Goal: Task Accomplishment & Management: Manage account settings

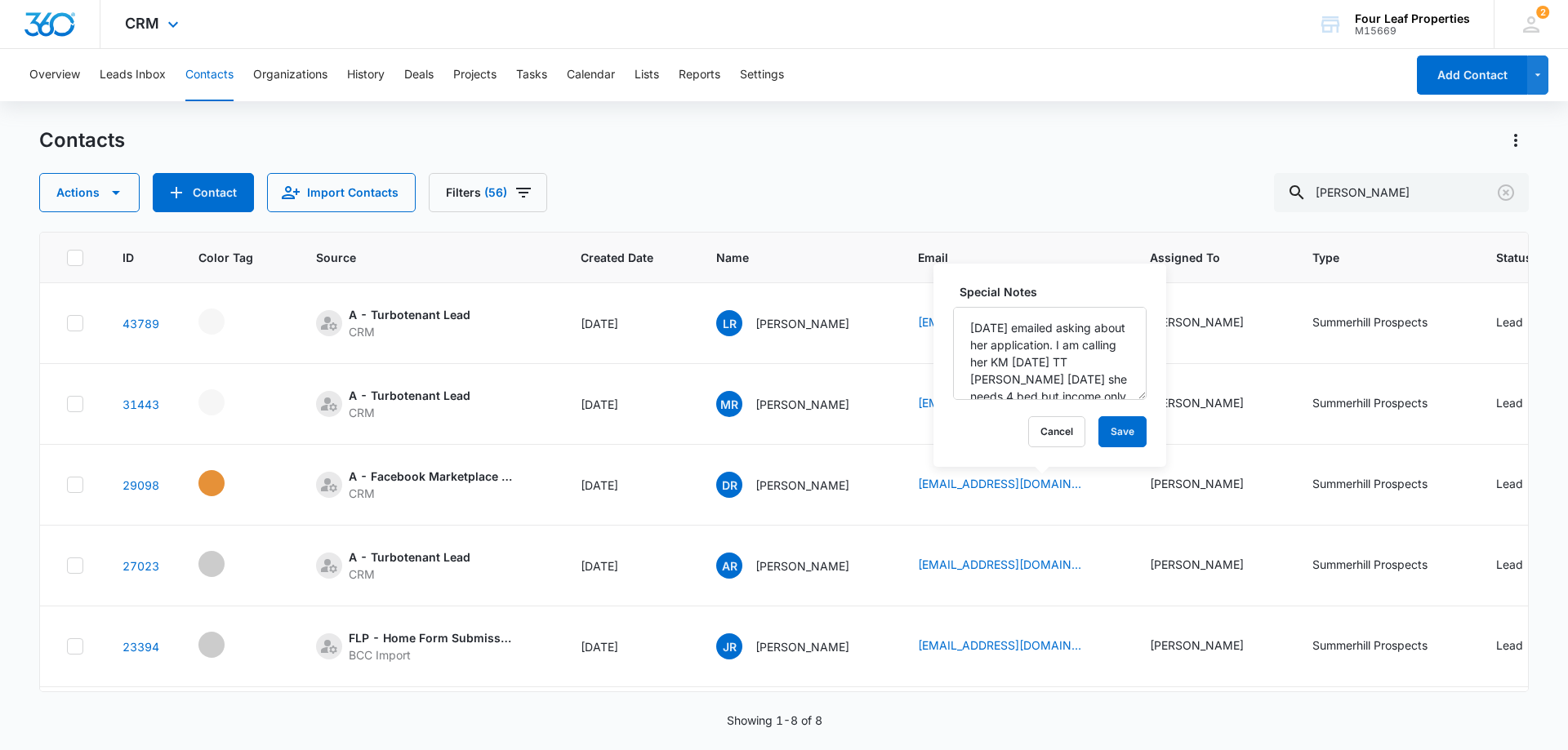
scroll to position [0, 624]
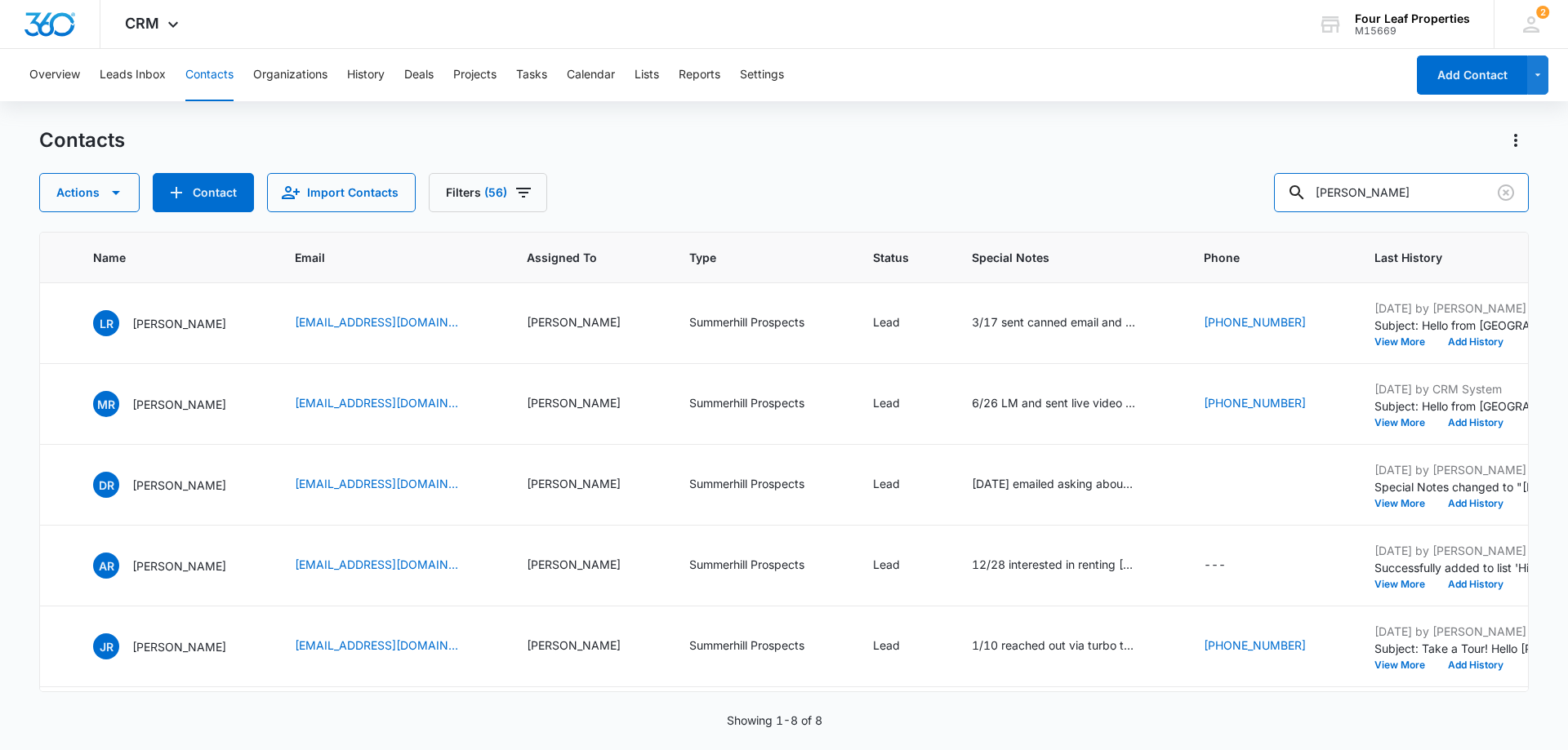
drag, startPoint x: 1374, startPoint y: 187, endPoint x: 1202, endPoint y: 227, distance: 176.6
click at [1202, 226] on div "Contacts Actions Contact Import Contacts Filters (56) rogers ID Color Tag Sourc…" at bounding box center [784, 438] width 1490 height 621
type input "denise"
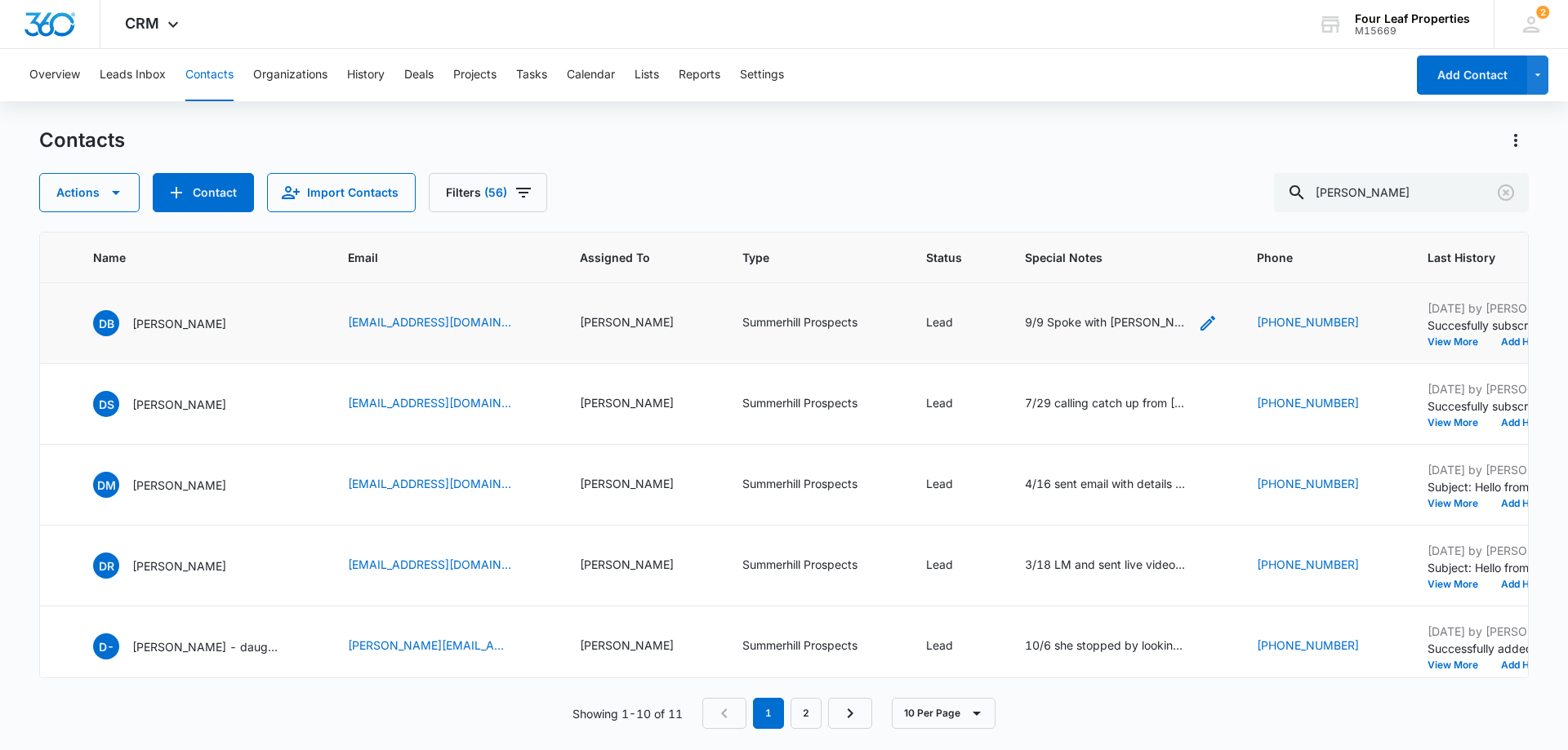
click at [1199, 323] on icon "Special Notes - 9/9 Spoke with Denise on the phone she is interested in renting…" at bounding box center [1208, 323] width 19 height 19
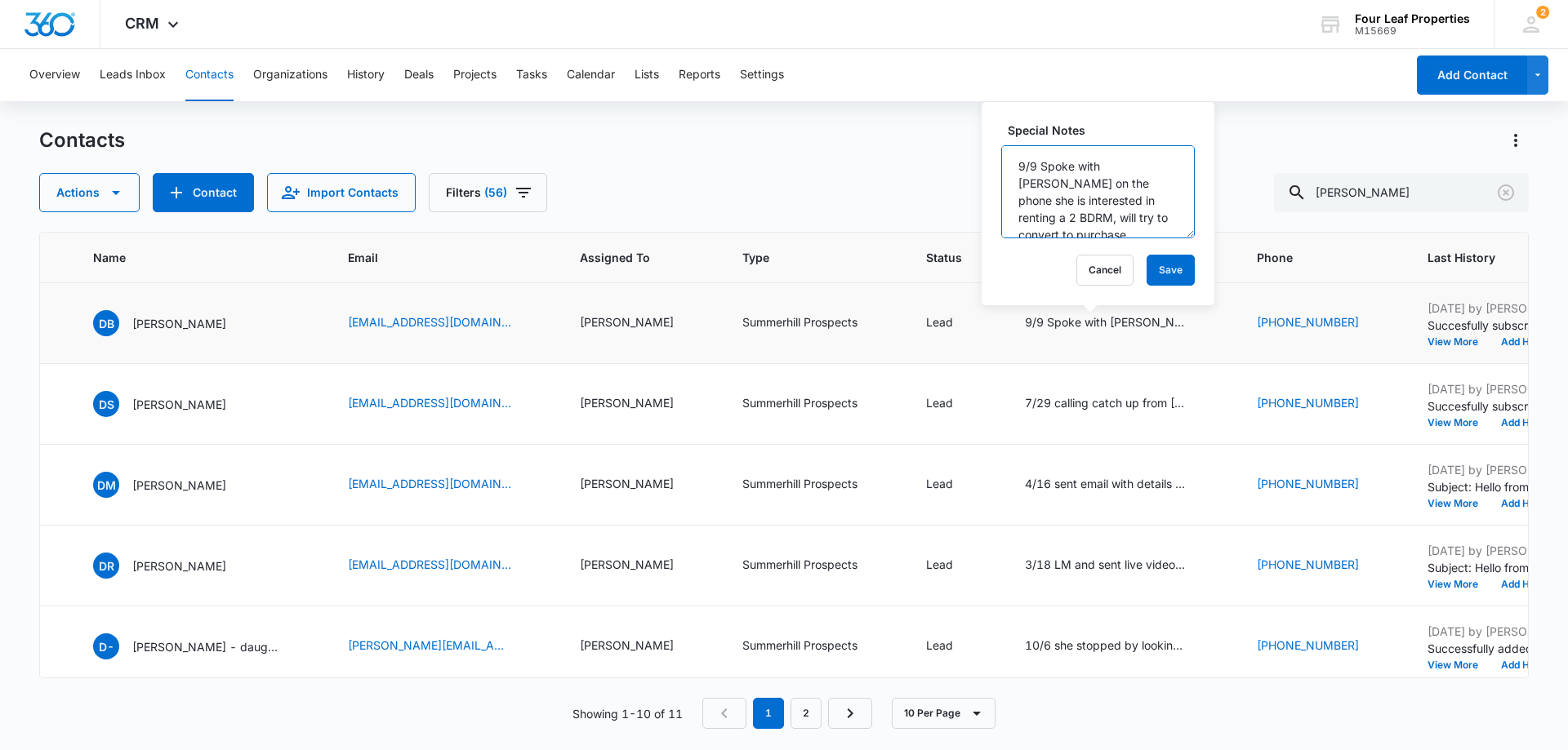
click at [1013, 165] on textarea "9/9 Spoke with Denise on the phone she is interested in renting a 2 BDRM, will …" at bounding box center [1099, 192] width 194 height 93
type textarea "9/9 toured and sent application. income is gonna be tight. husband maybe issue …"
click at [1155, 268] on button "Save" at bounding box center [1171, 270] width 48 height 31
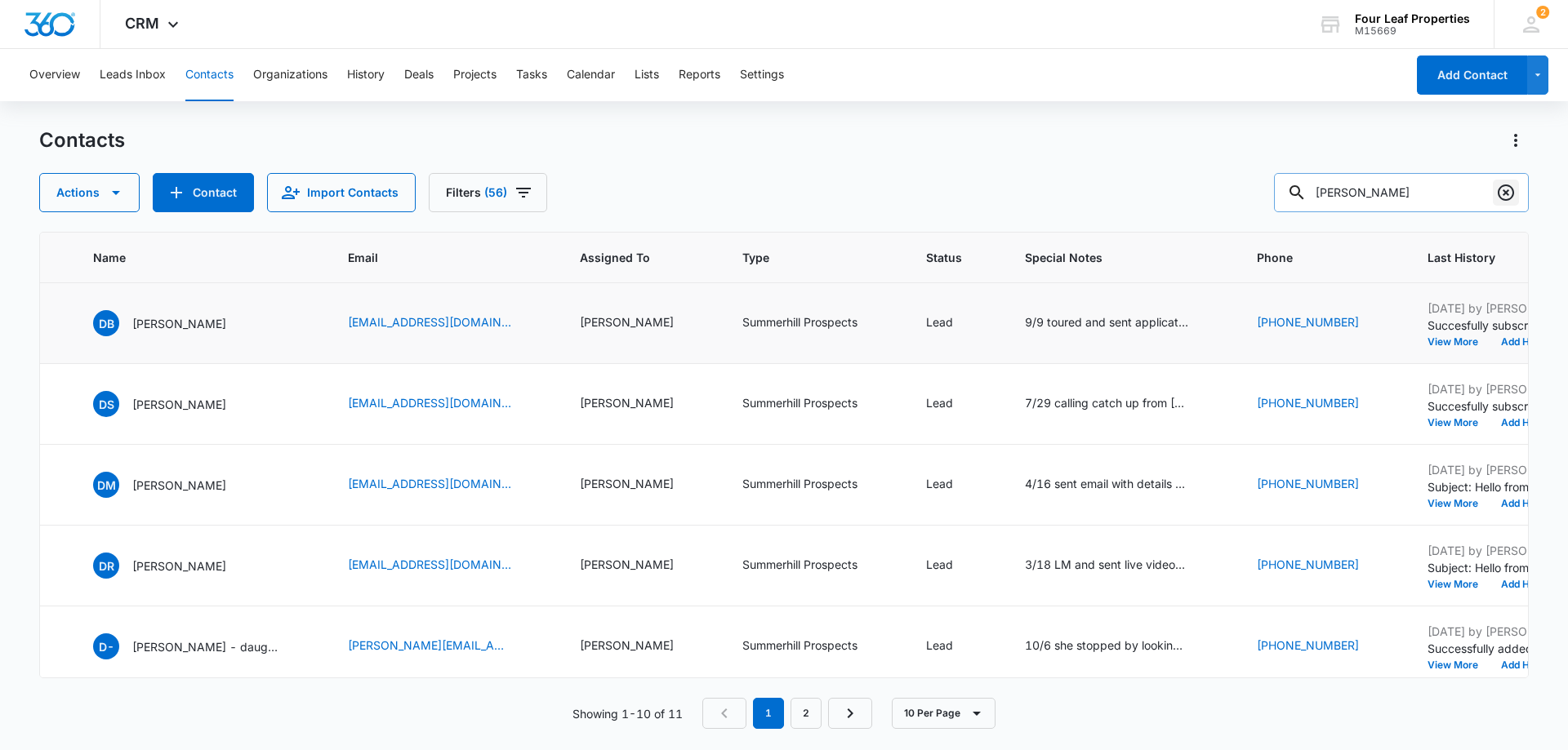
click at [1513, 189] on icon "Clear" at bounding box center [1506, 192] width 16 height 16
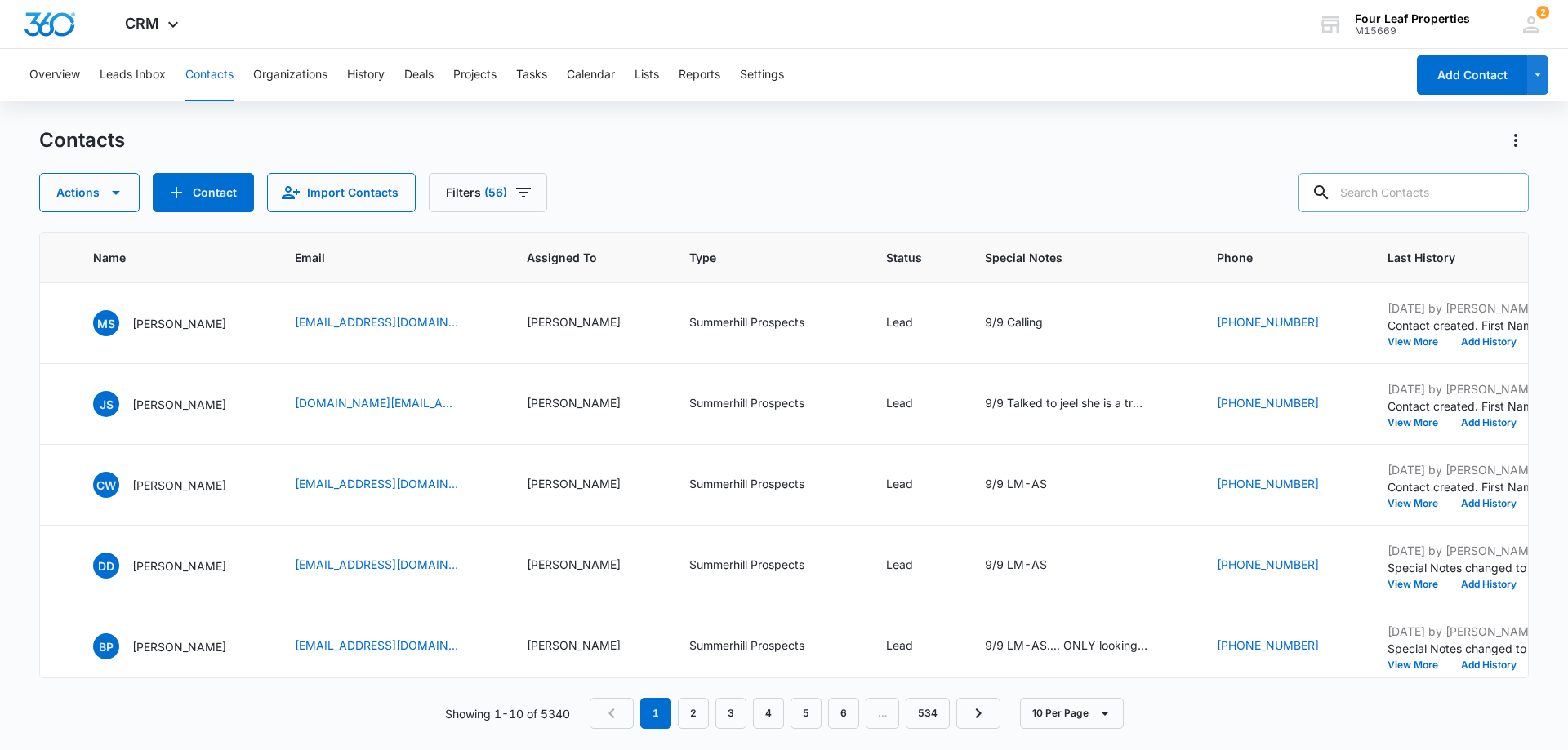
click at [1444, 193] on input "text" at bounding box center [1414, 192] width 230 height 39
click at [275, 344] on td "MS Michael Smith" at bounding box center [175, 323] width 202 height 81
click at [1073, 323] on icon "Special Notes - 9/9 Calling - Select to Edit Field" at bounding box center [1062, 323] width 19 height 19
click at [1071, 157] on textarea "9/9 Calling" at bounding box center [1046, 192] width 194 height 93
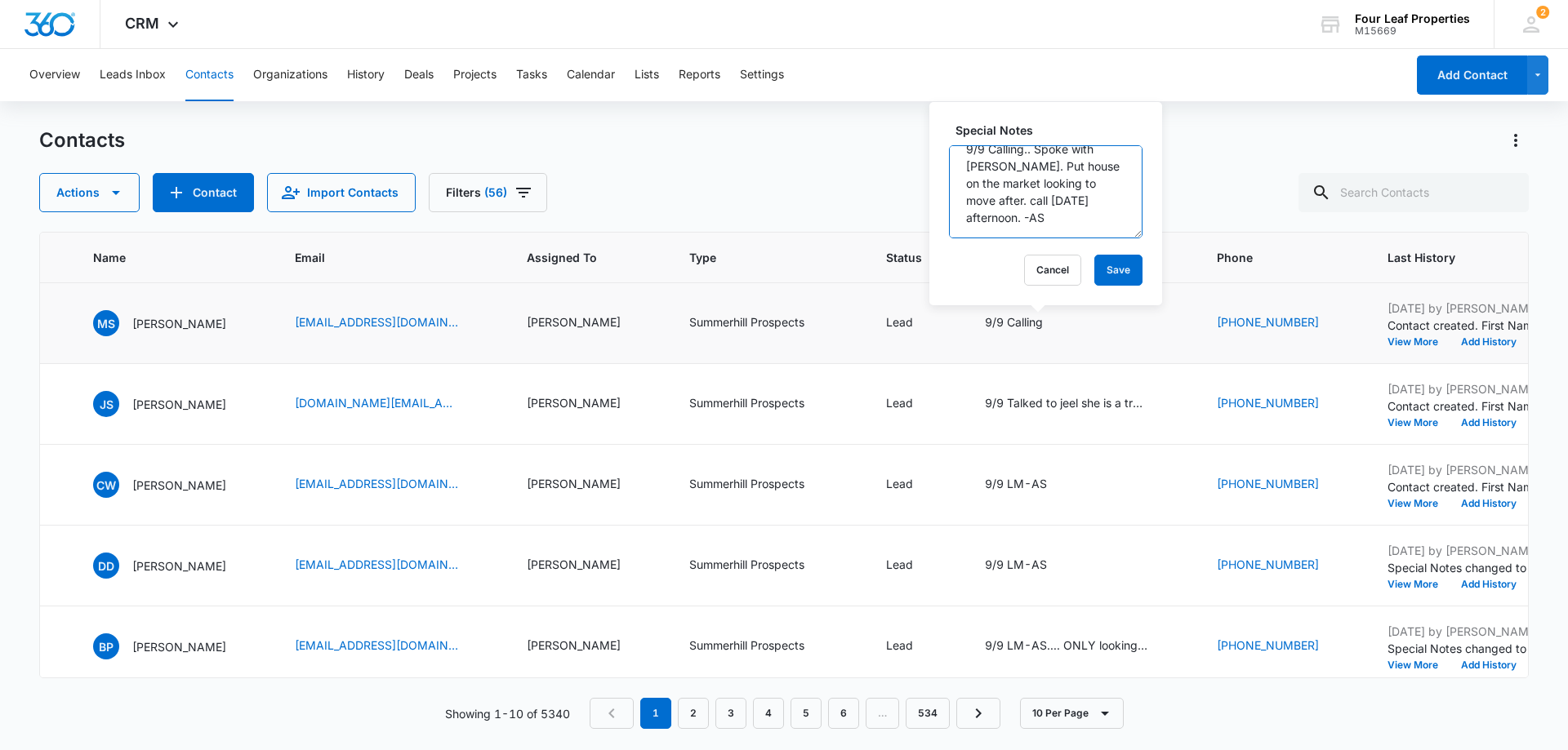
scroll to position [35, 0]
click at [1077, 200] on textarea "9/9 Calling.. Spoke with micheal. Put house on the market looking to move after…" at bounding box center [1046, 192] width 194 height 93
click at [1035, 222] on textarea "9/9 Calling.. Spoke with micheal. Put house on the market looking to move after…" at bounding box center [1046, 192] width 194 height 93
click at [1037, 219] on textarea "9/9 Calling.. Spoke with micheal. Put house on the market looking to move after…" at bounding box center [1046, 192] width 194 height 93
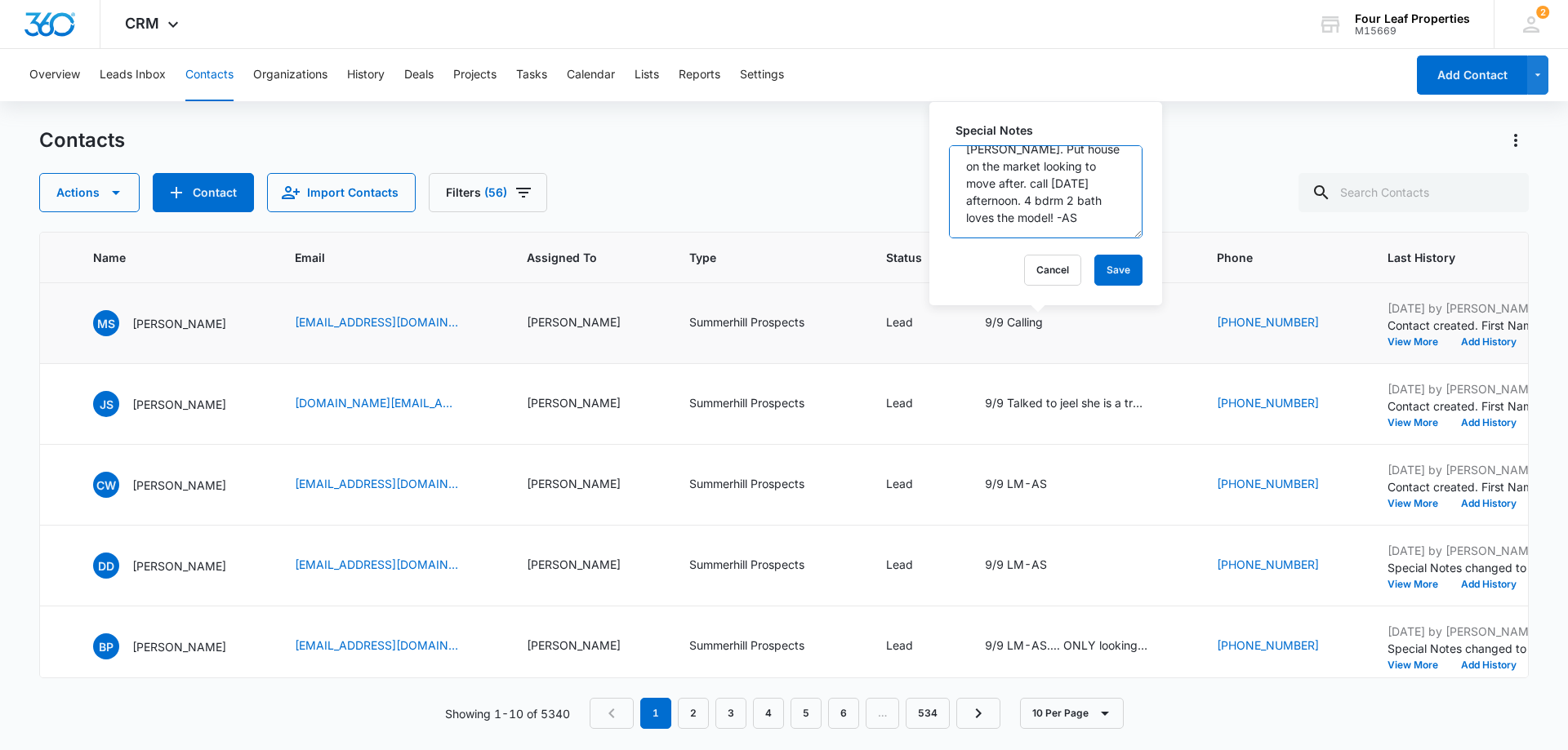
click at [1041, 223] on textarea "9/9 Calling.. Spoke with micheal. Put house on the market looking to move after…" at bounding box center [1046, 192] width 194 height 93
click at [1068, 221] on textarea "9/9 Calling.. Spoke with micheal. Put house on the market looking to move after…" at bounding box center [1046, 192] width 194 height 93
click at [1048, 218] on textarea "9/9 Calling.. Spoke with micheal. Put house on the market looking to move after…" at bounding box center [1046, 192] width 194 height 93
click at [1004, 216] on textarea "9/9 Calling.. Spoke with micheal. Put house on the market looking to move after…" at bounding box center [1046, 192] width 194 height 93
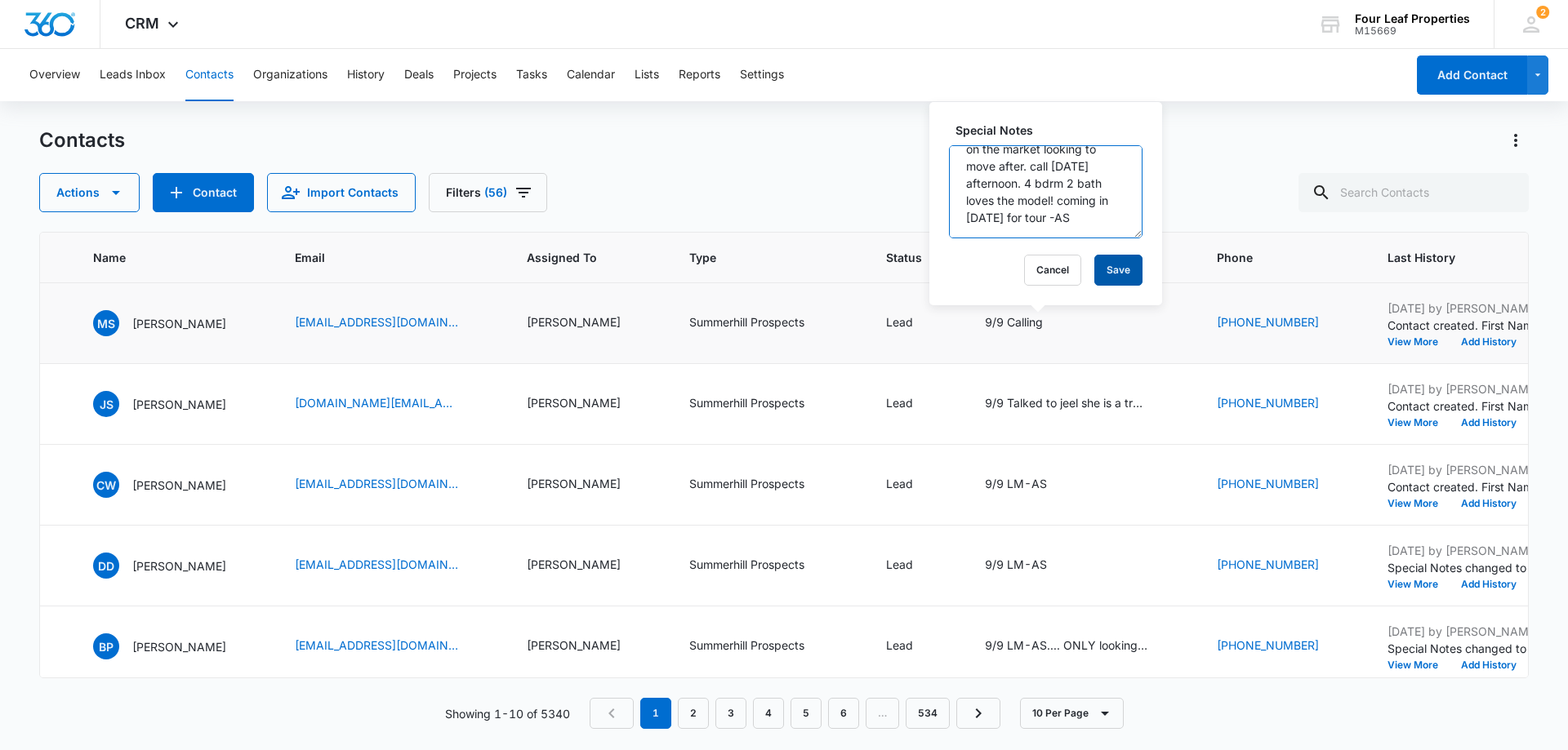
type textarea "9/9 Calling.. Spoke with micheal. Put house on the market looking to move after…"
click at [1095, 263] on button "Save" at bounding box center [1119, 270] width 48 height 31
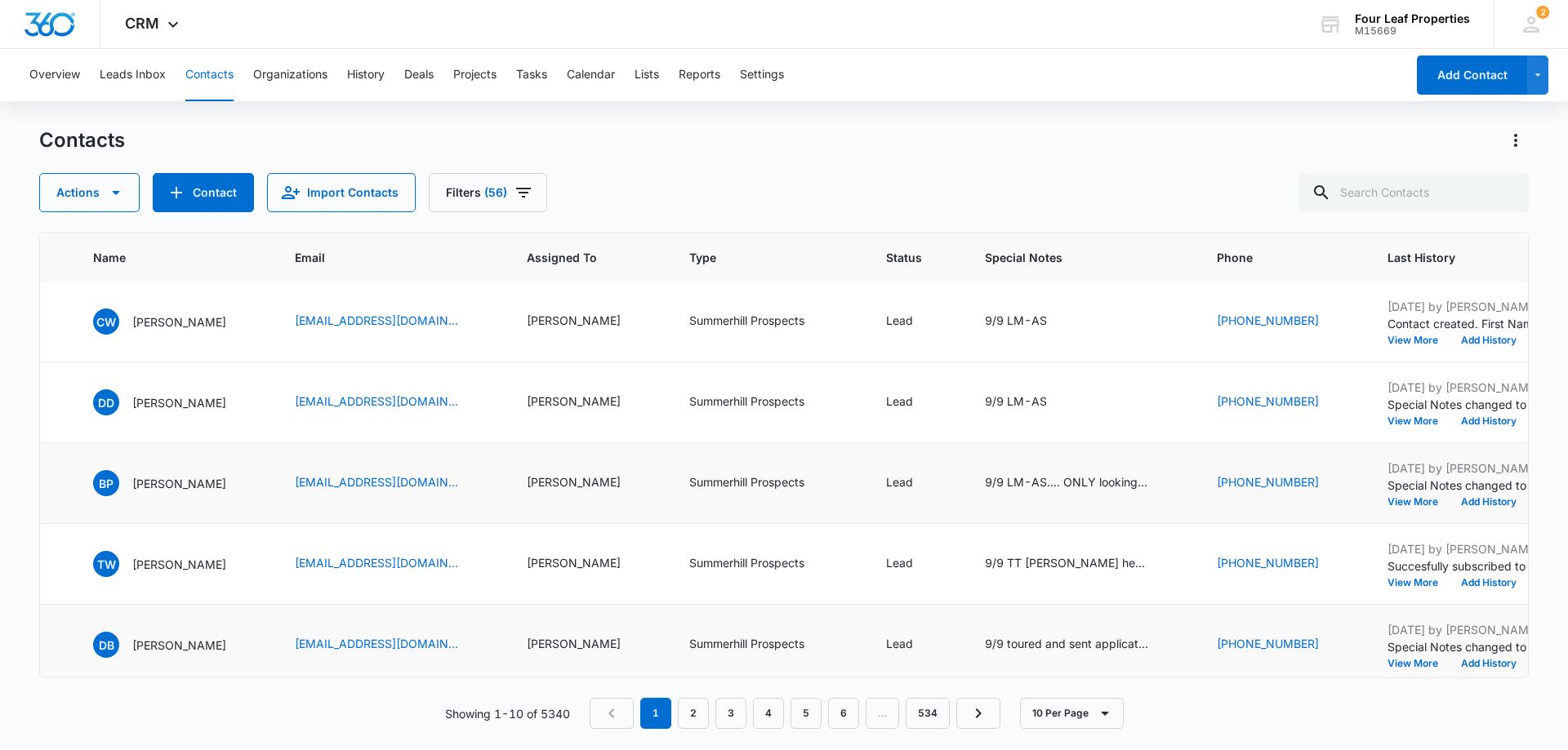
scroll to position [0, 624]
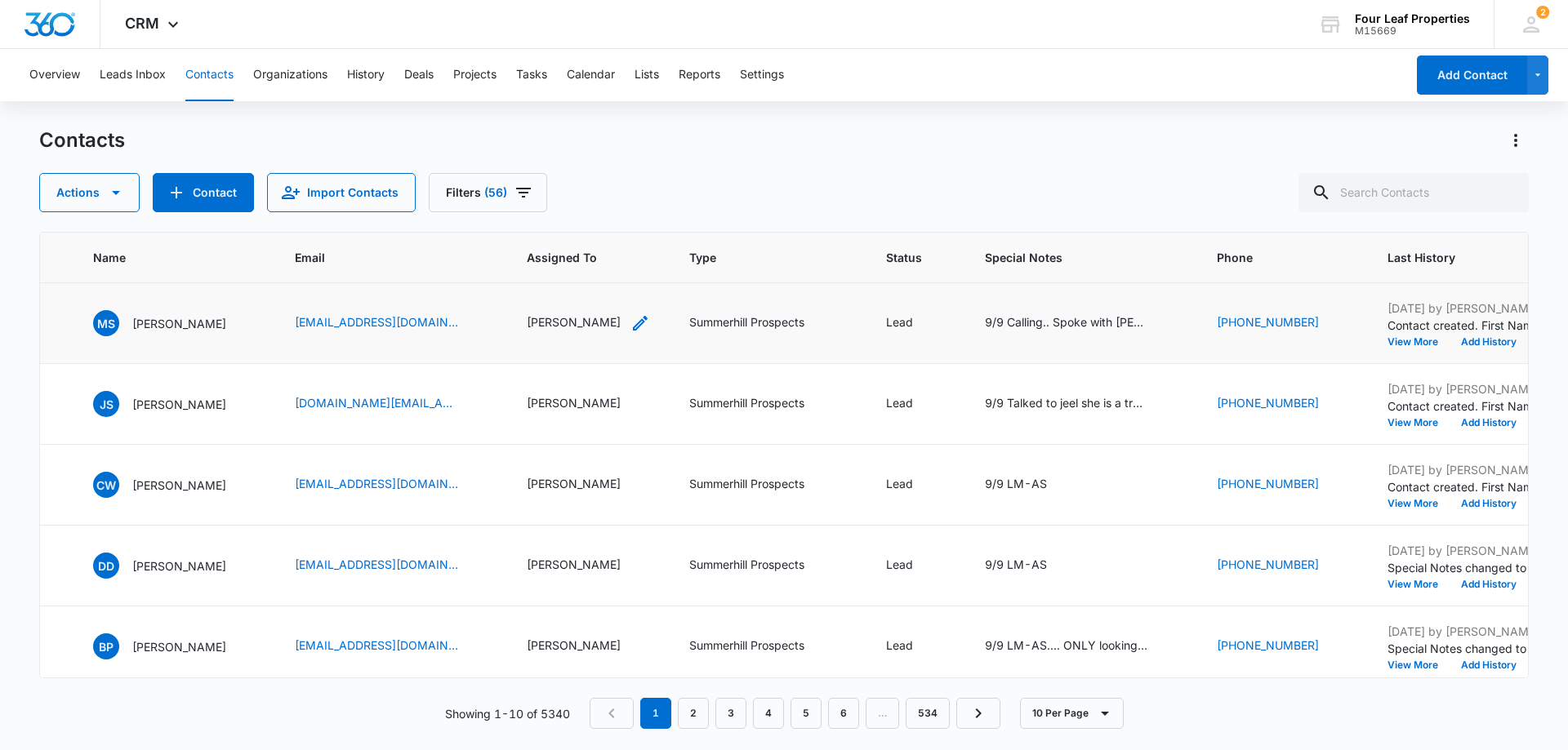
click at [634, 322] on div "[PERSON_NAME]" at bounding box center [588, 323] width 124 height 19
click at [631, 219] on icon "Remove Kelly Mursch" at bounding box center [636, 218] width 10 height 10
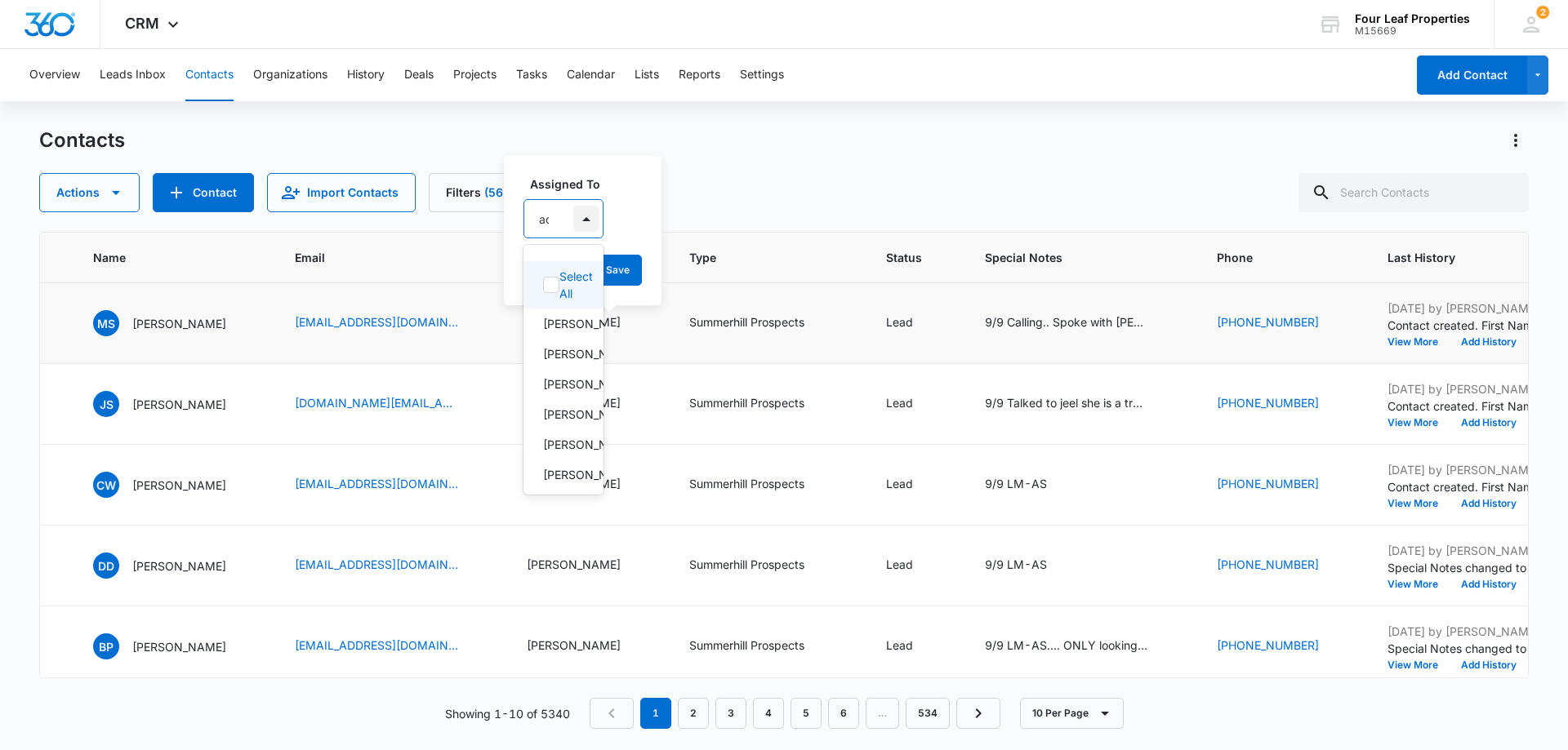
type input "ada"
click at [568, 276] on p "Adam Schoenborn" at bounding box center [569, 276] width 52 height 17
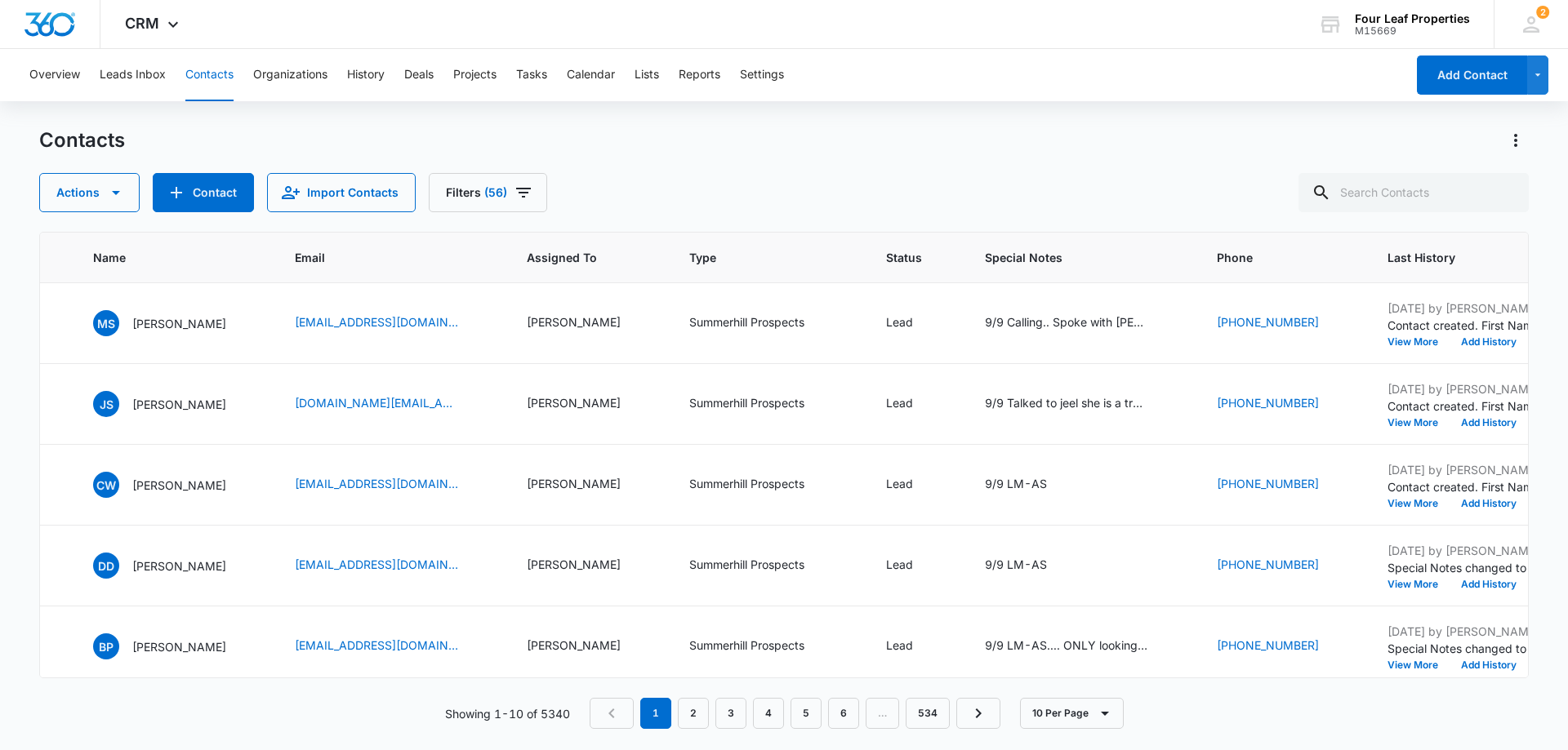
click at [789, 223] on div "Contacts Actions Contact Import Contacts Filters (56) ID Color Tag Source Creat…" at bounding box center [784, 438] width 1490 height 621
click at [651, 320] on icon "Assigned To - Kelly Mursch - Select to Edit Field" at bounding box center [640, 323] width 19 height 19
click at [695, 269] on button "Save" at bounding box center [671, 270] width 48 height 31
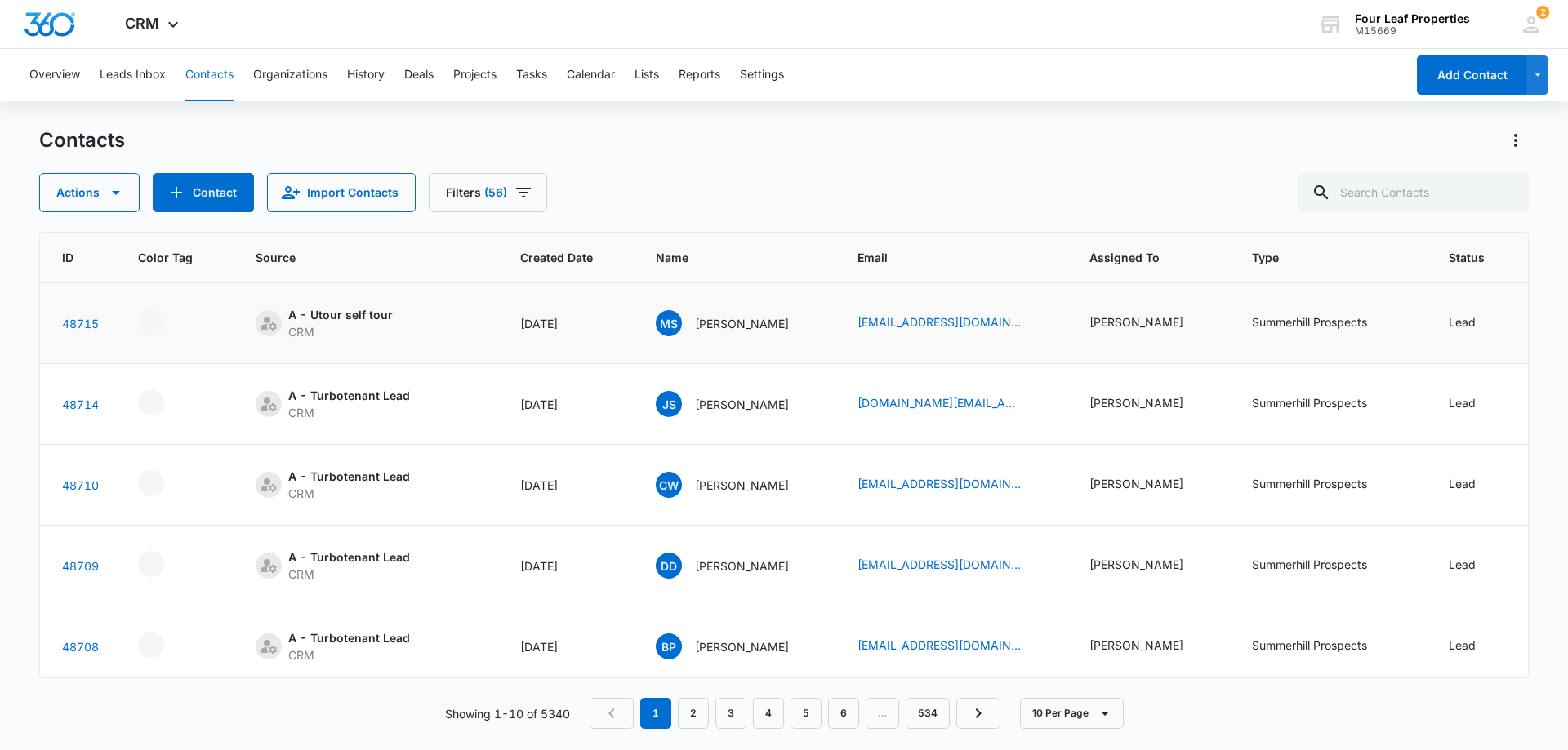
scroll to position [0, 0]
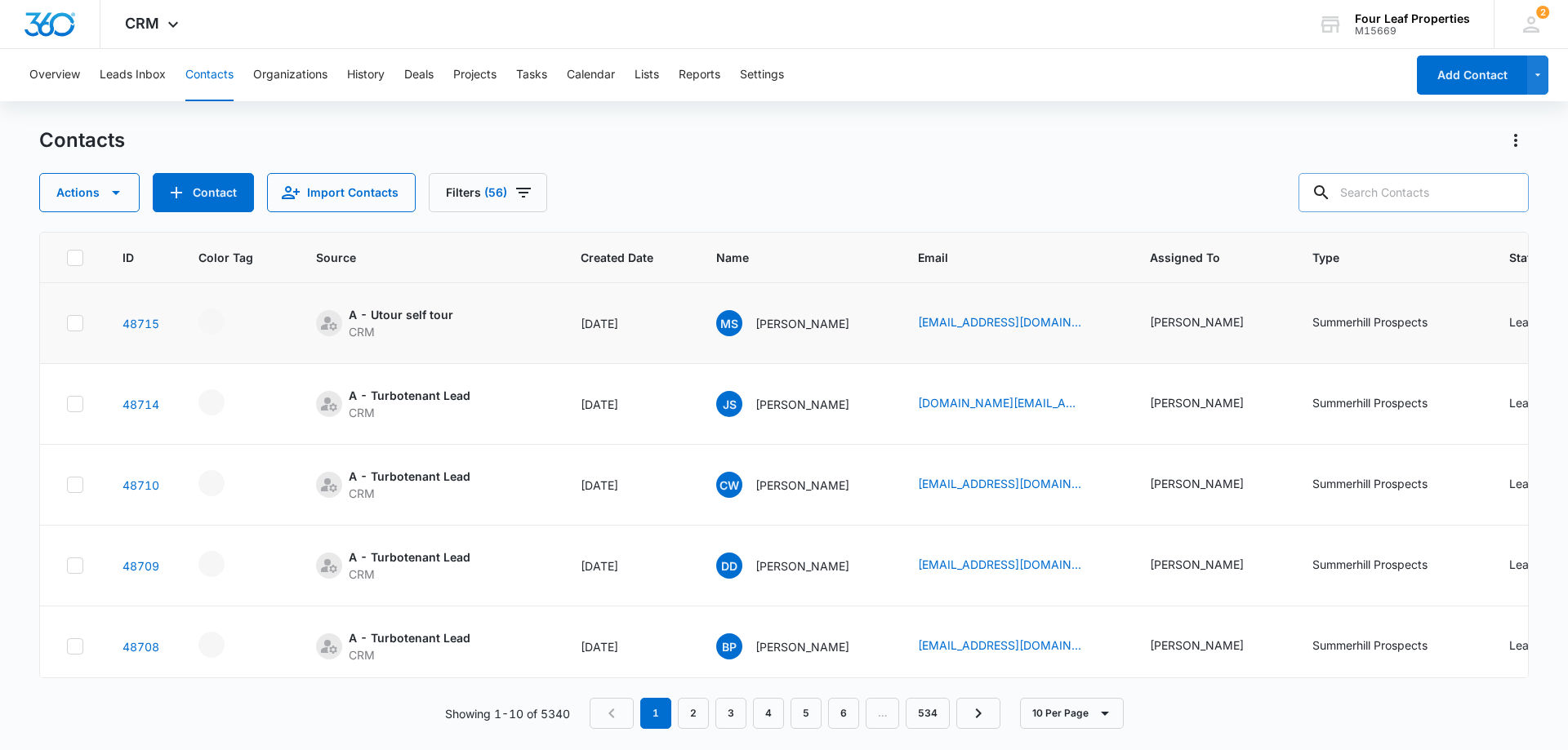
click at [1383, 195] on input "text" at bounding box center [1414, 192] width 230 height 39
type input "damien"
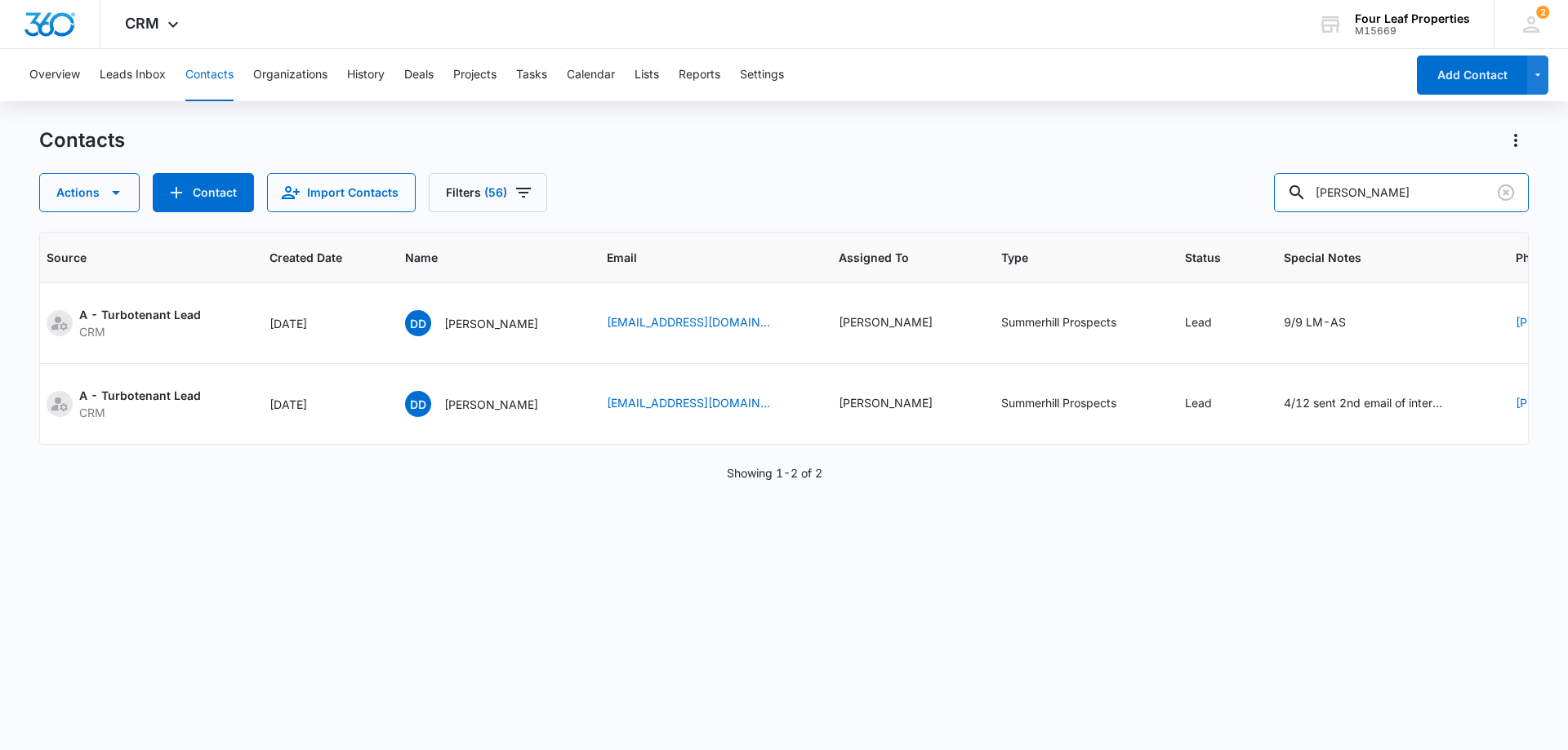
scroll to position [0, 291]
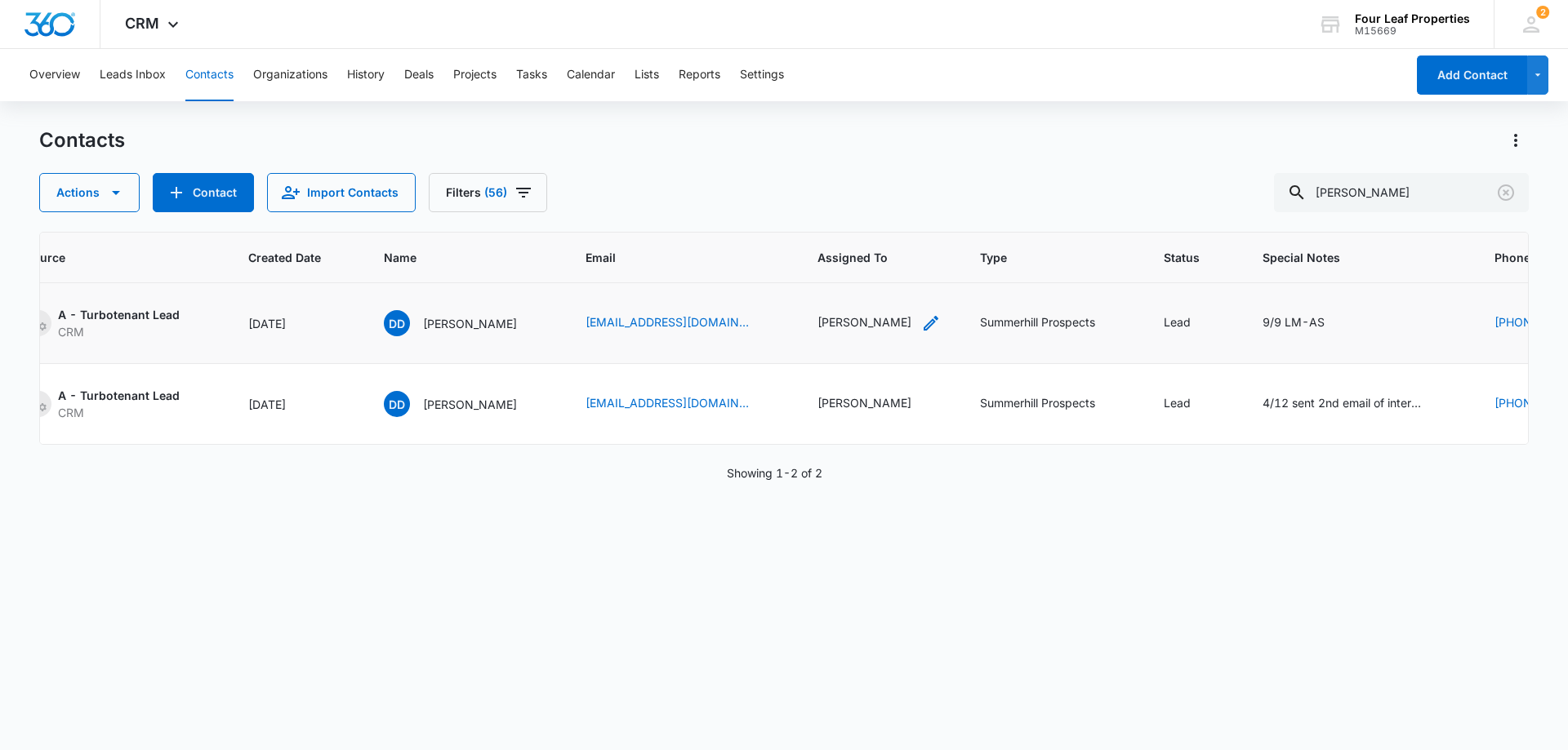
click at [932, 315] on icon "Assigned To - Kelly Mursch - Select to Edit Field" at bounding box center [931, 323] width 19 height 19
click at [919, 222] on icon "Remove Kelly Mursch" at bounding box center [925, 218] width 12 height 12
type input "adam"
click at [845, 285] on p "Adam Schoenborn" at bounding box center [863, 276] width 61 height 17
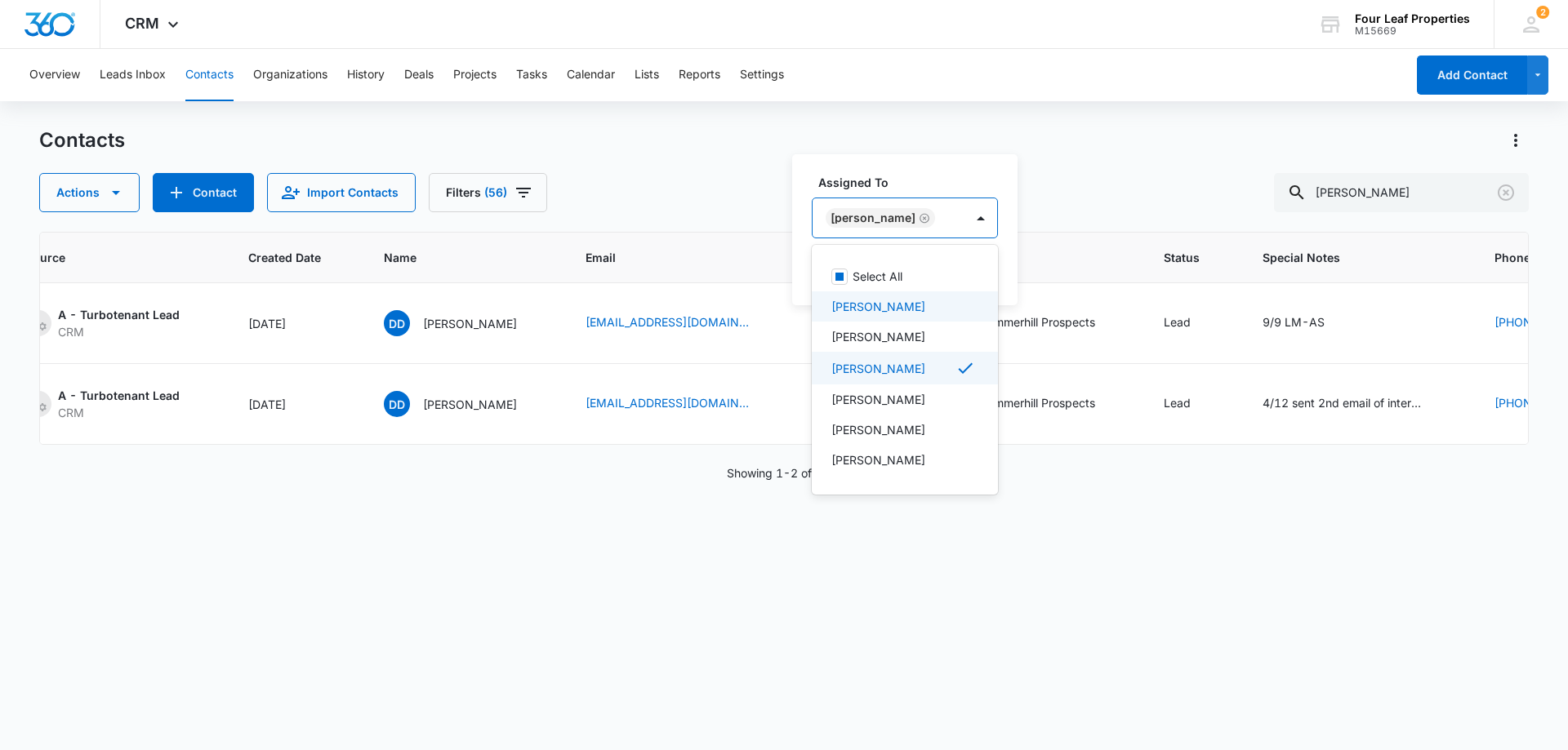
click at [1090, 210] on div "Actions Contact Import Contacts Filters (56) damien" at bounding box center [784, 192] width 1490 height 39
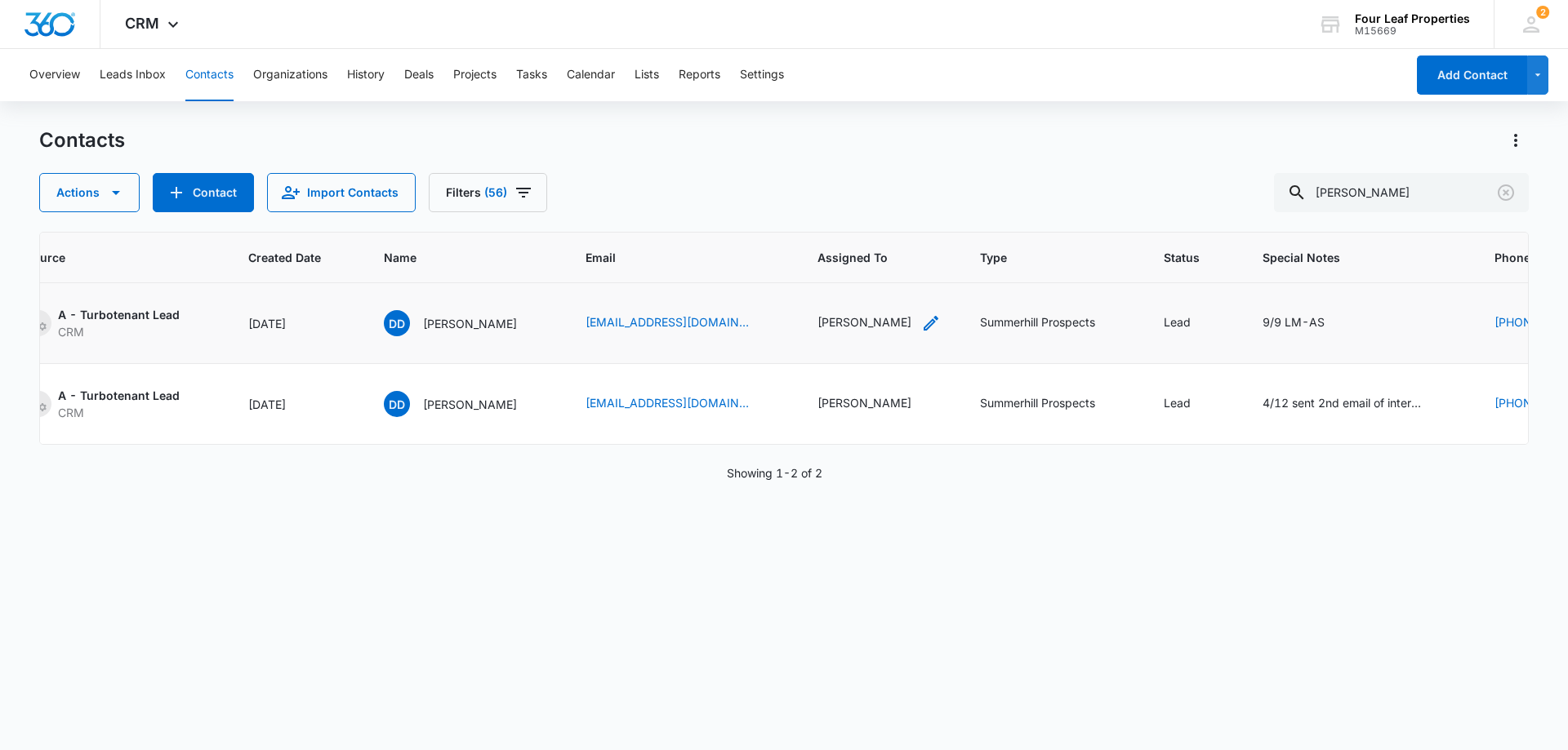
click at [930, 321] on icon "Assigned To - Kelly Mursch - Select to Edit Field" at bounding box center [931, 323] width 19 height 19
click at [968, 270] on button "Save" at bounding box center [960, 270] width 48 height 31
click at [1354, 316] on icon "Special Notes - 9/9 LM-AS - Select to Edit Field" at bounding box center [1344, 323] width 19 height 19
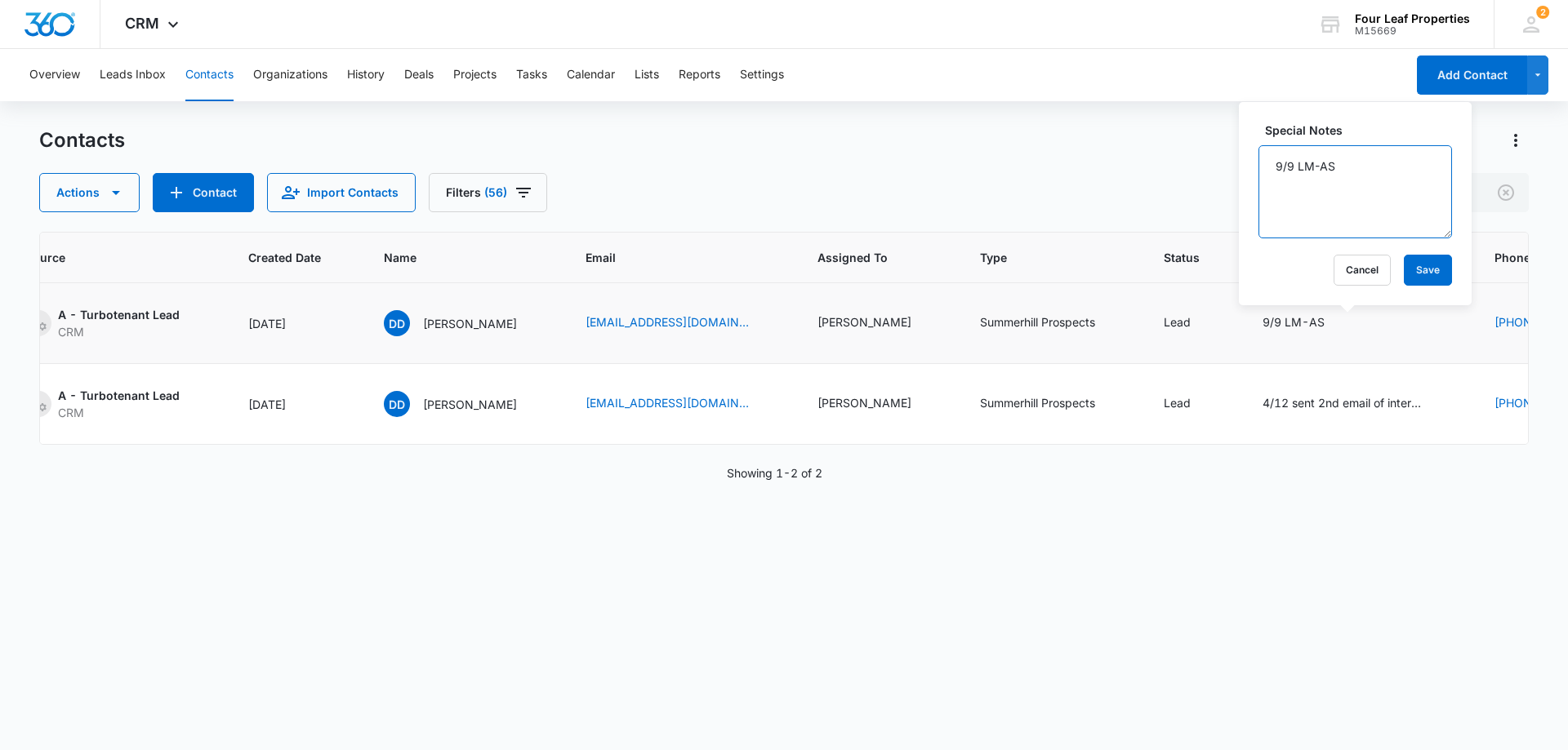
click at [1294, 162] on textarea "9/9 LM-AS" at bounding box center [1356, 192] width 194 height 93
click at [1375, 223] on textarea "9/9 TT Damien, HIm and his fiance second week of october 3 bd 2 bath LM-AS" at bounding box center [1356, 192] width 194 height 93
click at [1387, 200] on textarea "9/9 TT Damien, HIm and his fiance second week of october 3 bd 2 bath LM-AS" at bounding box center [1356, 192] width 194 height 93
click at [1320, 204] on textarea "9/9 TT Damien, HIm and his fiance second week of october 3 bd 2 bath LM-AS" at bounding box center [1356, 192] width 194 height 93
click at [1337, 225] on textarea "9/9 TT Damien, HIm and his fiance second week of october 3 bd 2 bath LM-AS" at bounding box center [1356, 192] width 194 height 93
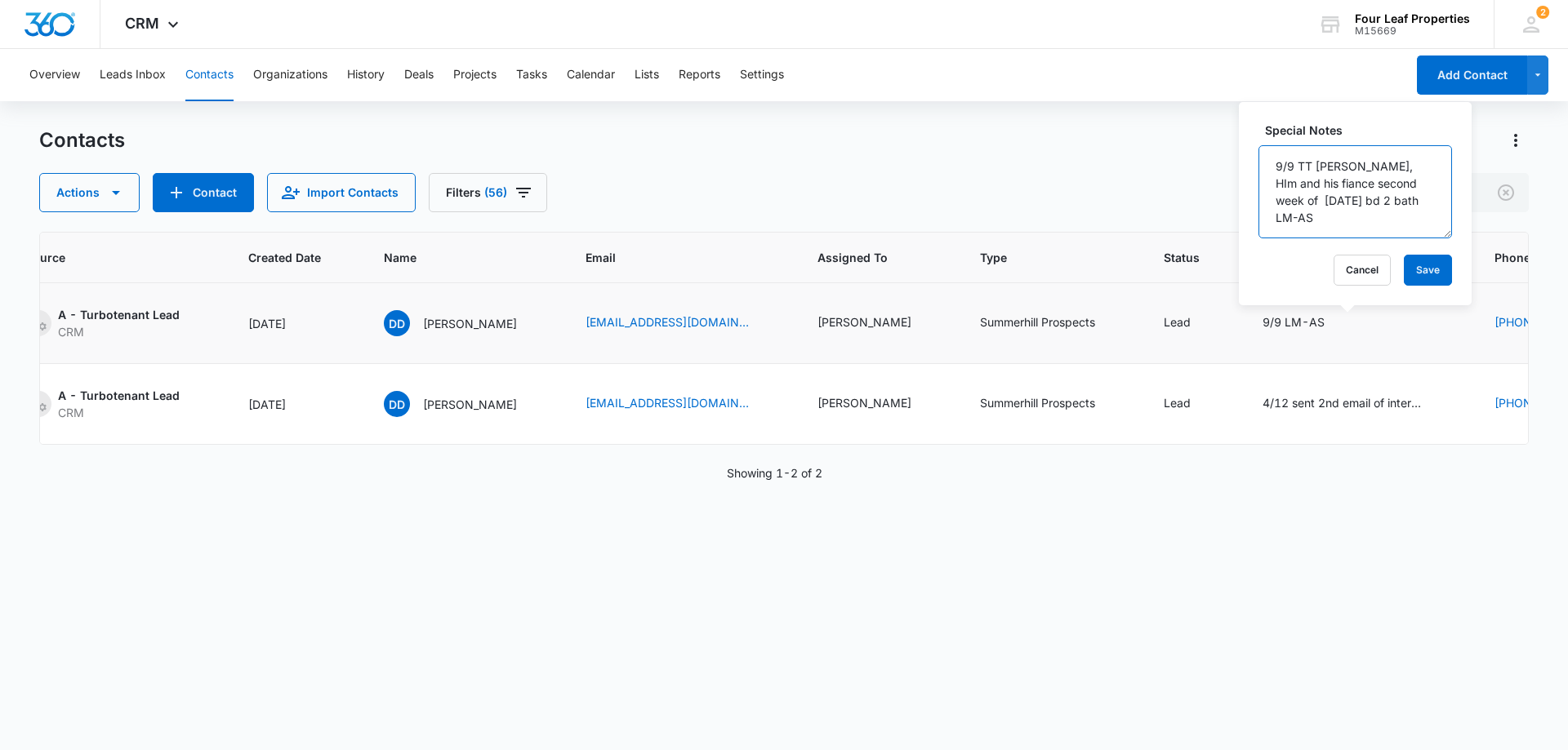
click at [1356, 228] on textarea "9/9 TT Damien, HIm and his fiance second week of october 3 bd 2 bath LM-AS" at bounding box center [1356, 192] width 194 height 93
click at [1343, 223] on textarea "9/9 TT Damien, HIm and his fiance second week of october 3 bd 2 bath LM-AS" at bounding box center [1356, 192] width 194 height 93
click at [1383, 201] on textarea "9/9 TT Damien, HIm and his fiance second week of october 3 bd 2 bath LM-AS" at bounding box center [1356, 192] width 194 height 93
type textarea "9/9 TT Damien, HIm and his fiance second week of october 3 bd 2 bath has 3 dogs…"
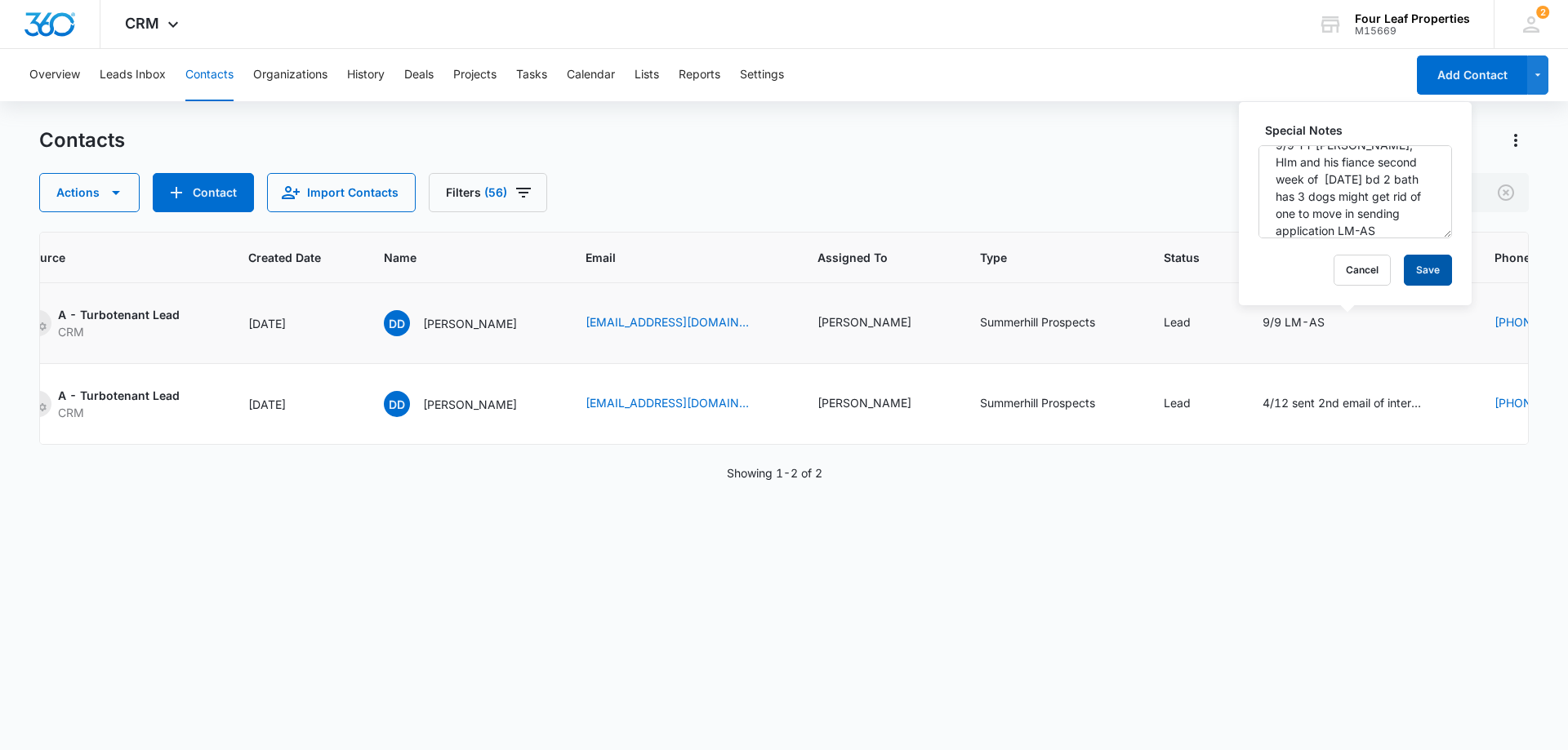
click at [1418, 270] on button "Save" at bounding box center [1428, 270] width 48 height 31
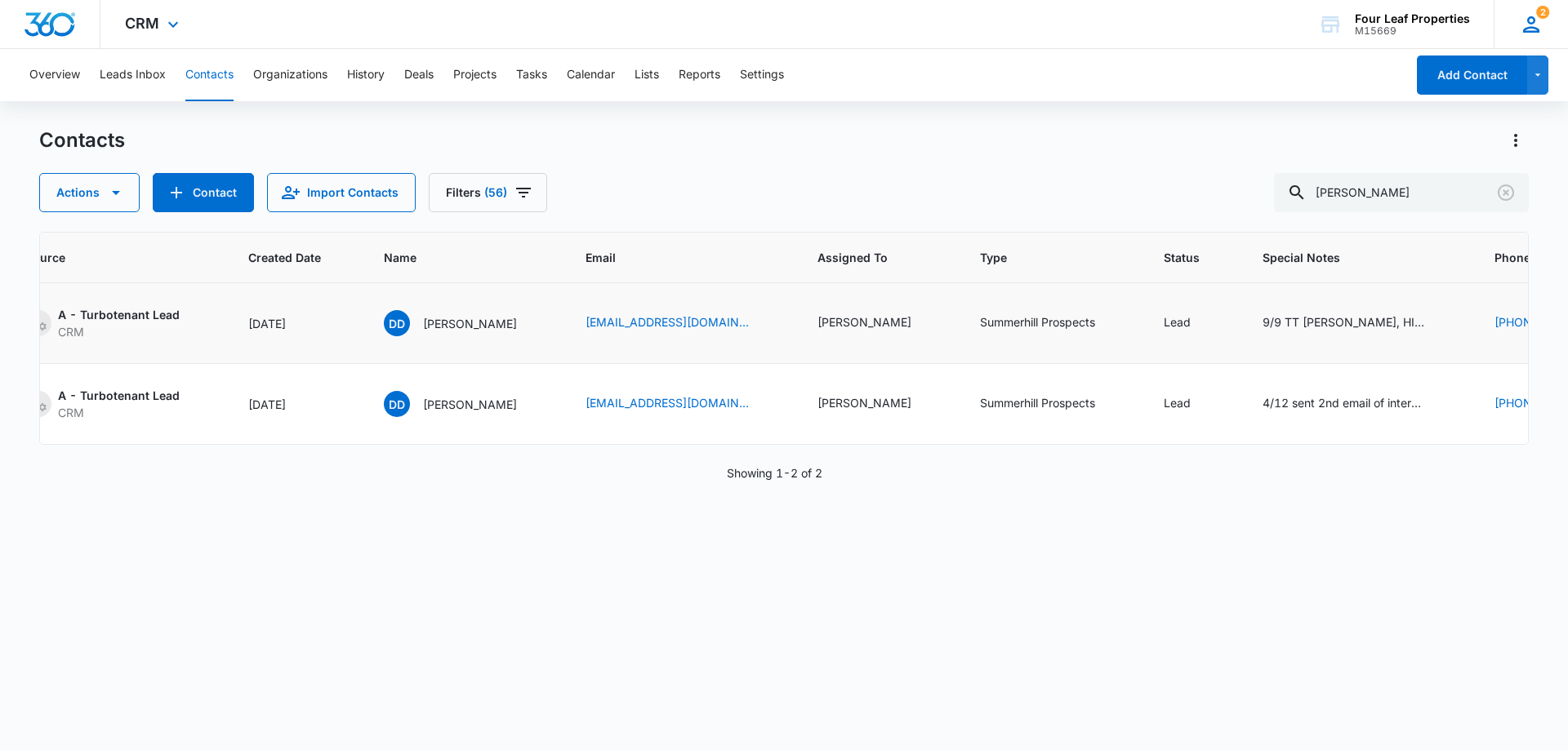
click at [1530, 31] on icon at bounding box center [1532, 24] width 16 height 16
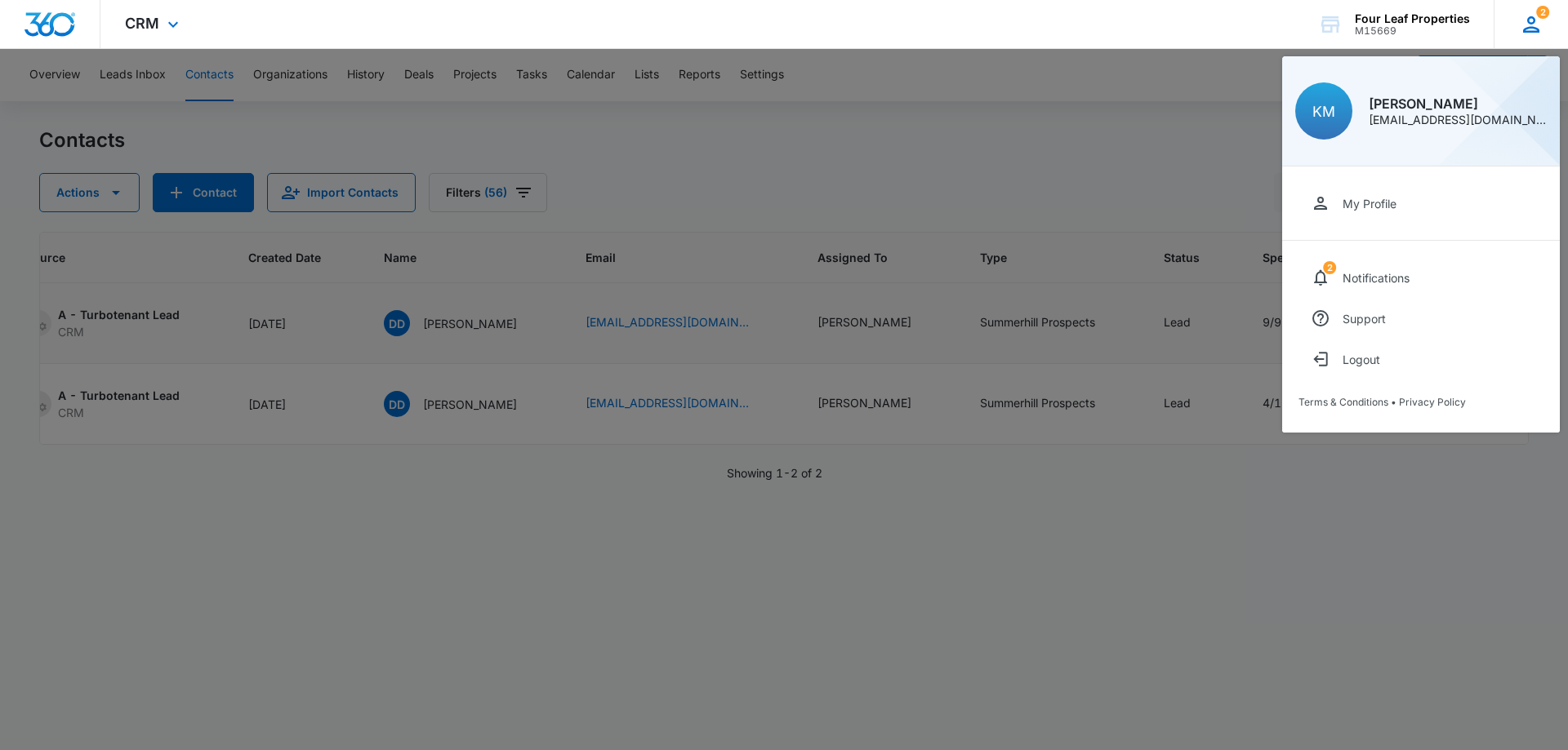
click at [1427, 121] on div "[EMAIL_ADDRESS][DOMAIN_NAME]" at bounding box center [1459, 120] width 178 height 12
click at [1073, 146] on div at bounding box center [784, 375] width 1568 height 750
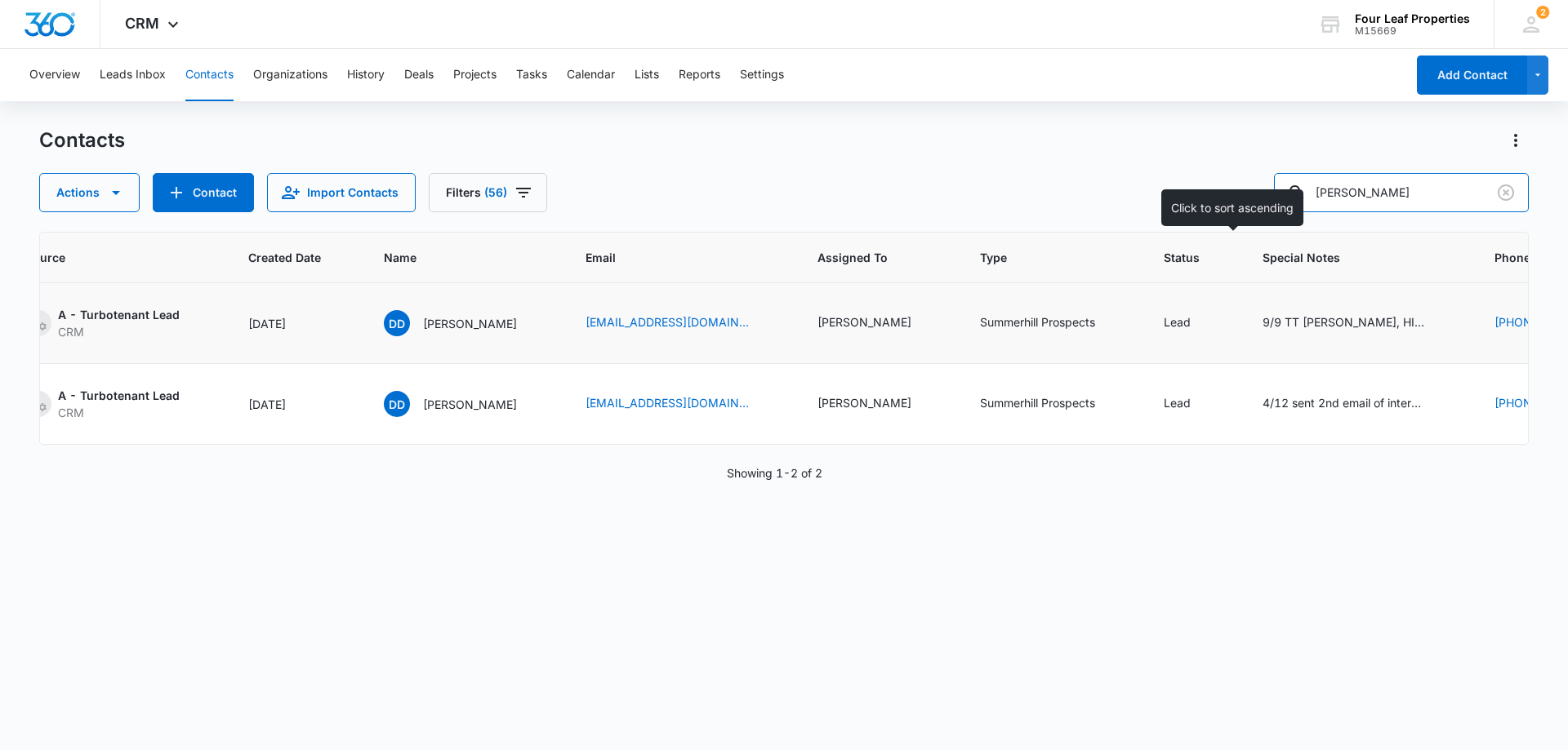
drag, startPoint x: 1266, startPoint y: 239, endPoint x: 1105, endPoint y: 290, distance: 168.9
click at [1115, 296] on div "Contacts Actions Contact Import Contacts Filters (56) damien ID Color Tag Sourc…" at bounding box center [784, 438] width 1490 height 621
type input "[PERSON_NAME]"
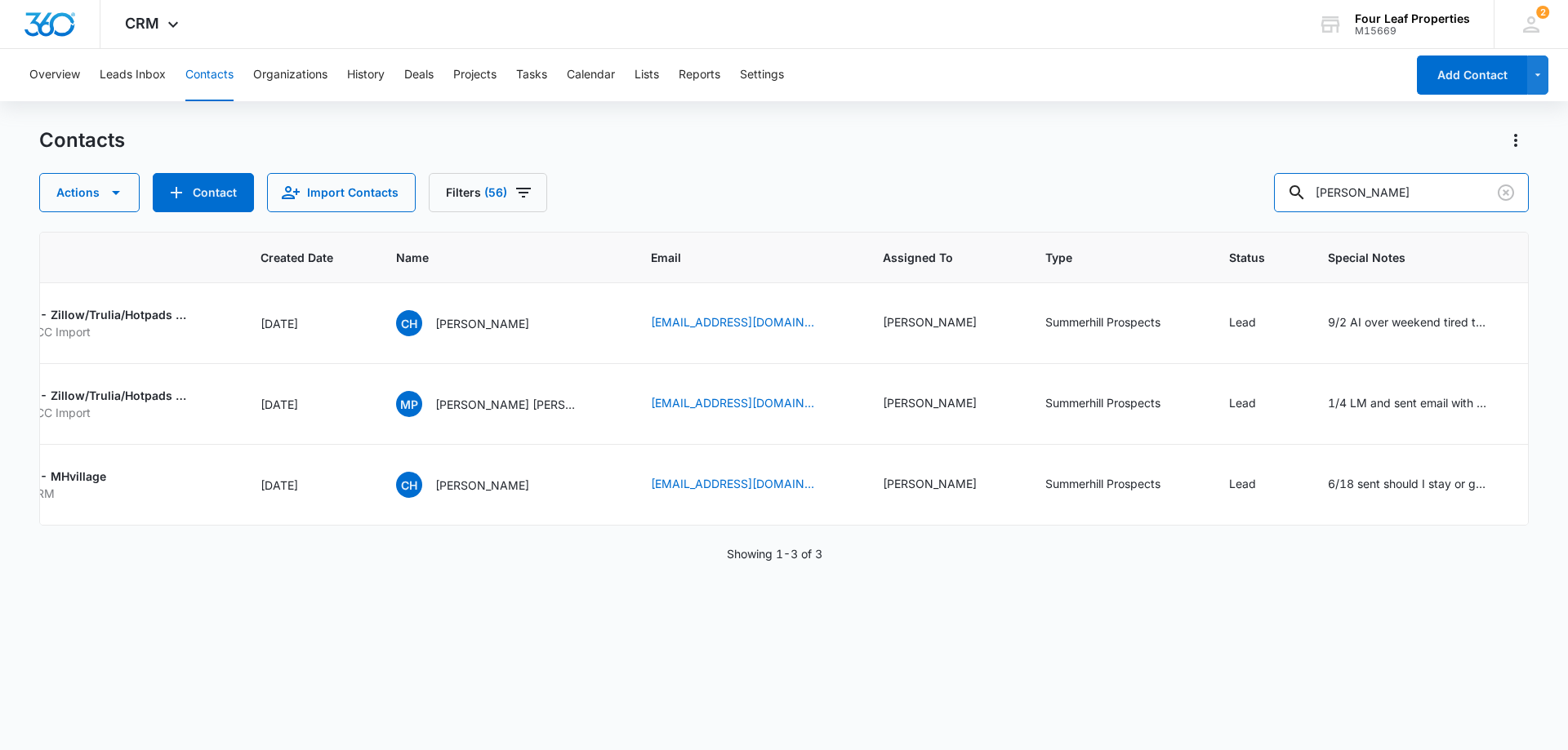
scroll to position [0, 0]
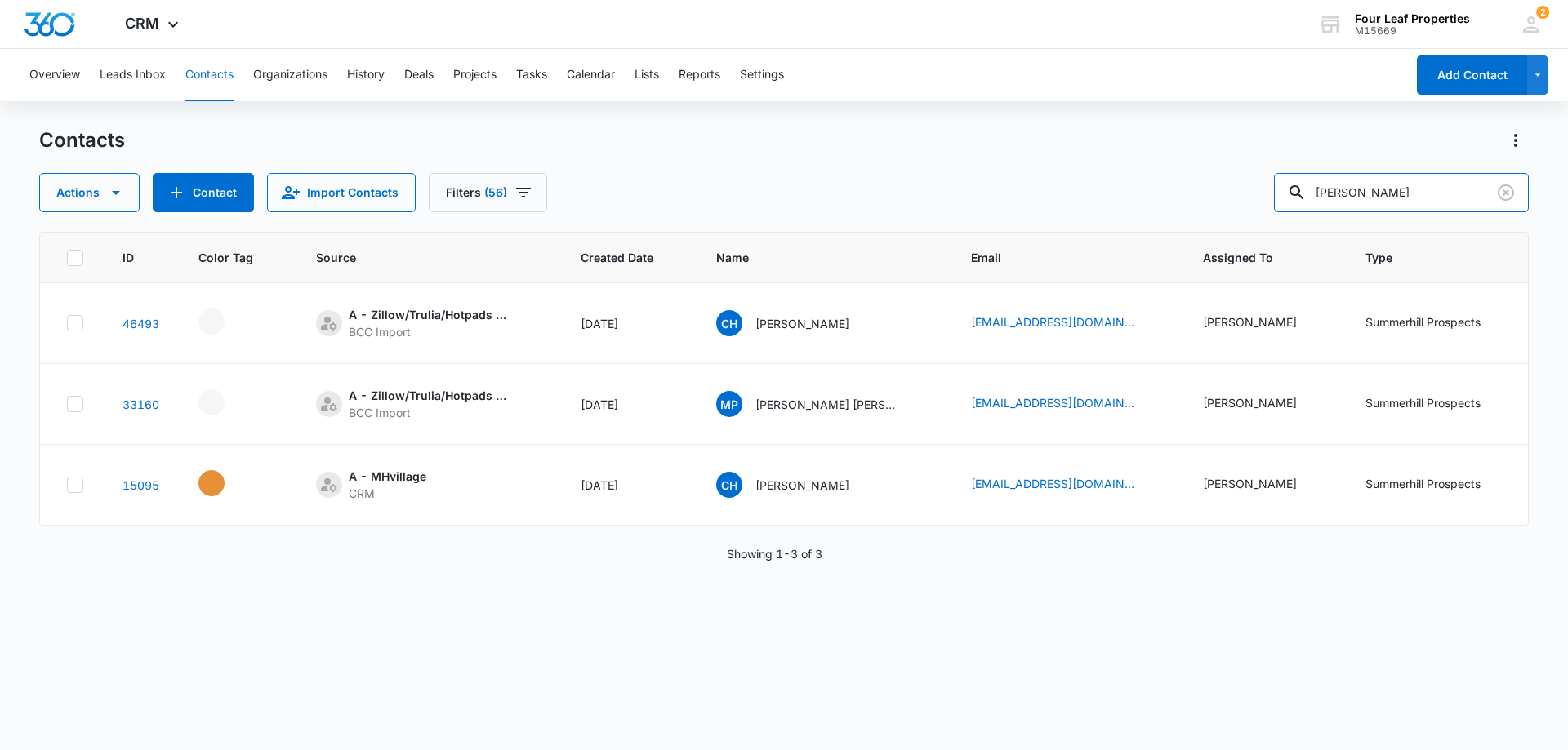
drag, startPoint x: 1350, startPoint y: 205, endPoint x: 1166, endPoint y: 206, distance: 184.0
click at [1152, 204] on div "Actions Contact Import Contacts Filters (56) hoffman" at bounding box center [784, 192] width 1490 height 39
drag, startPoint x: 1435, startPoint y: 202, endPoint x: 1112, endPoint y: 179, distance: 323.8
click at [1112, 179] on div "Actions Contact Import Contacts Filters (56) hoffman" at bounding box center [784, 192] width 1490 height 39
click at [175, 181] on button "Contact" at bounding box center [203, 192] width 102 height 39
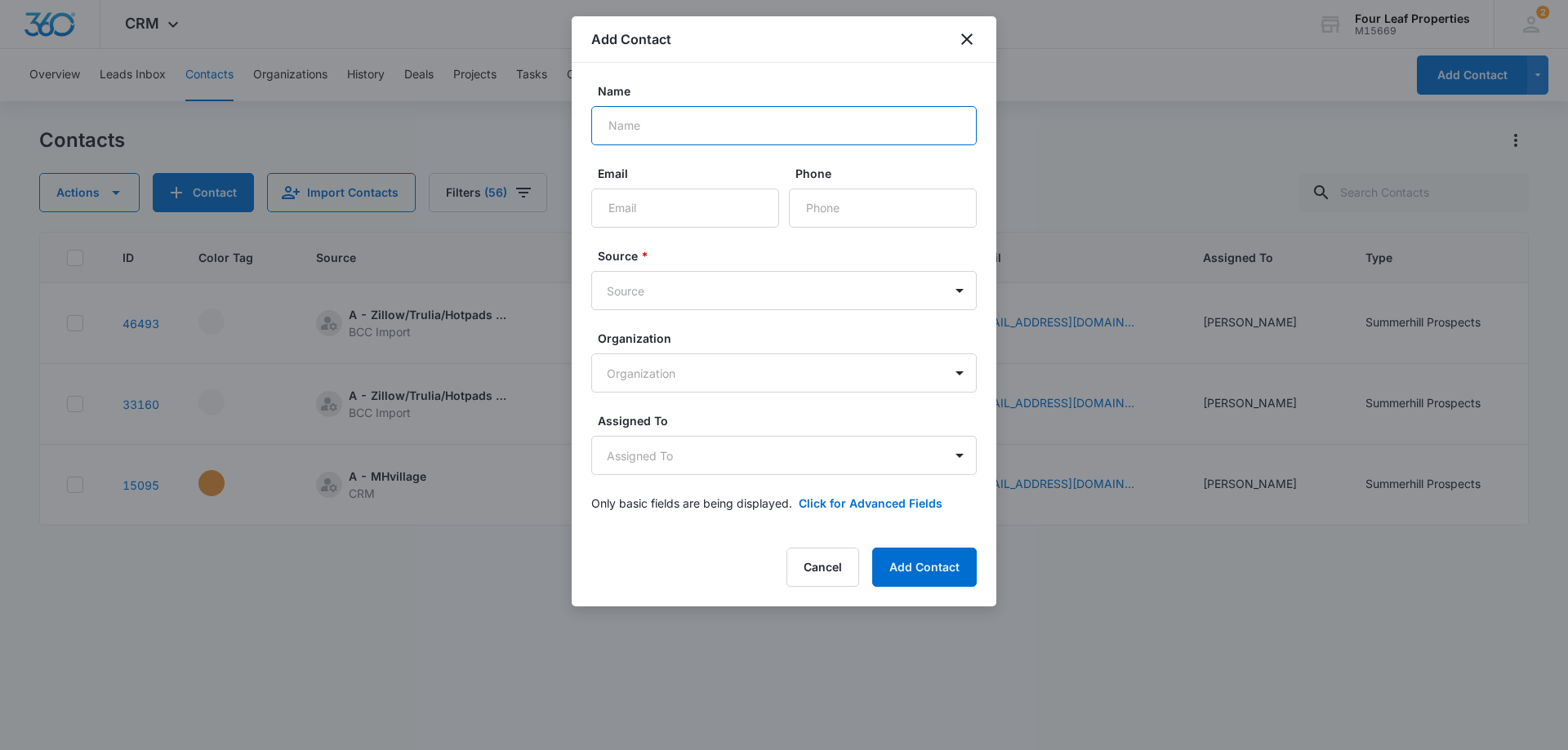
click at [722, 131] on input "Name" at bounding box center [784, 126] width 386 height 39
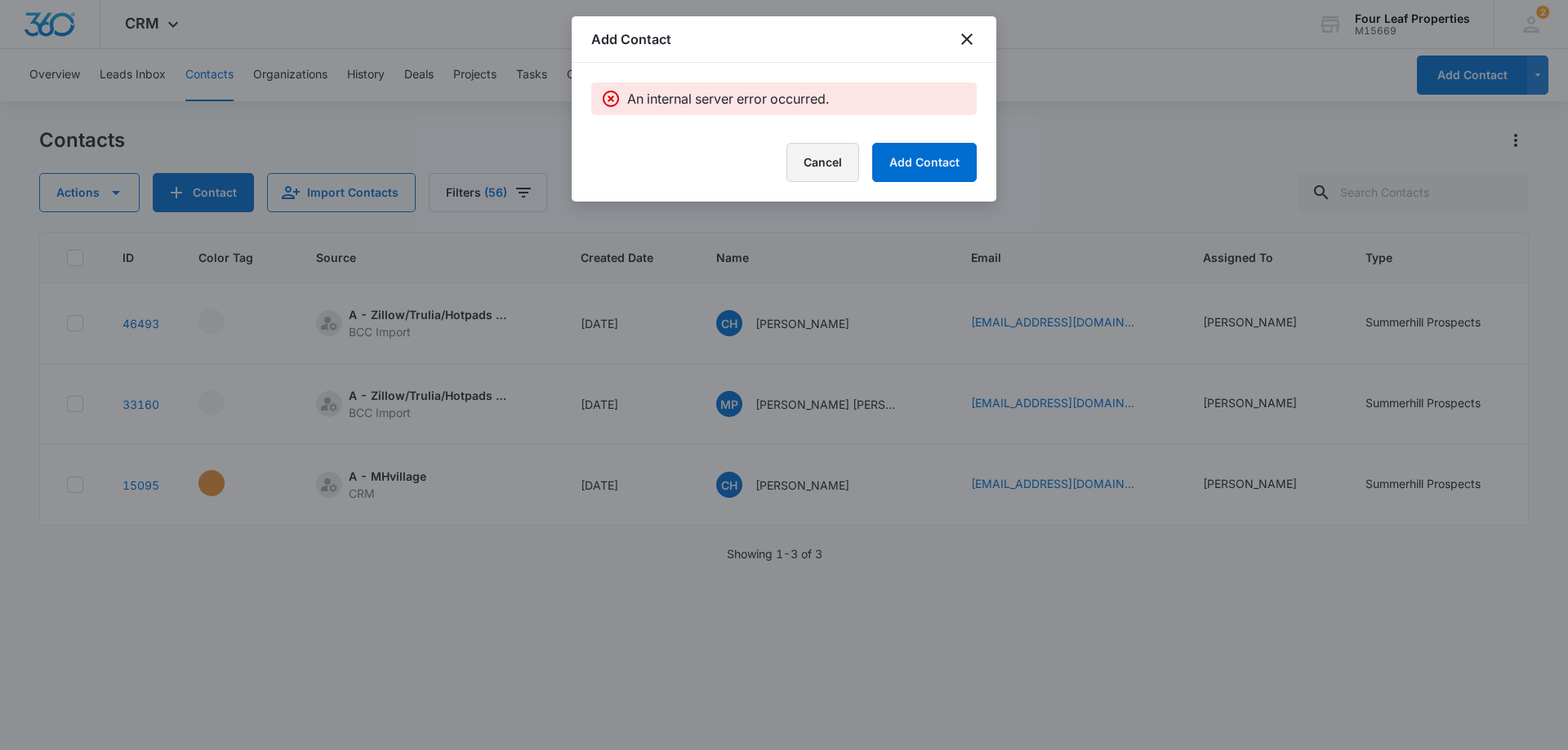
click at [844, 162] on button "Cancel" at bounding box center [823, 162] width 73 height 39
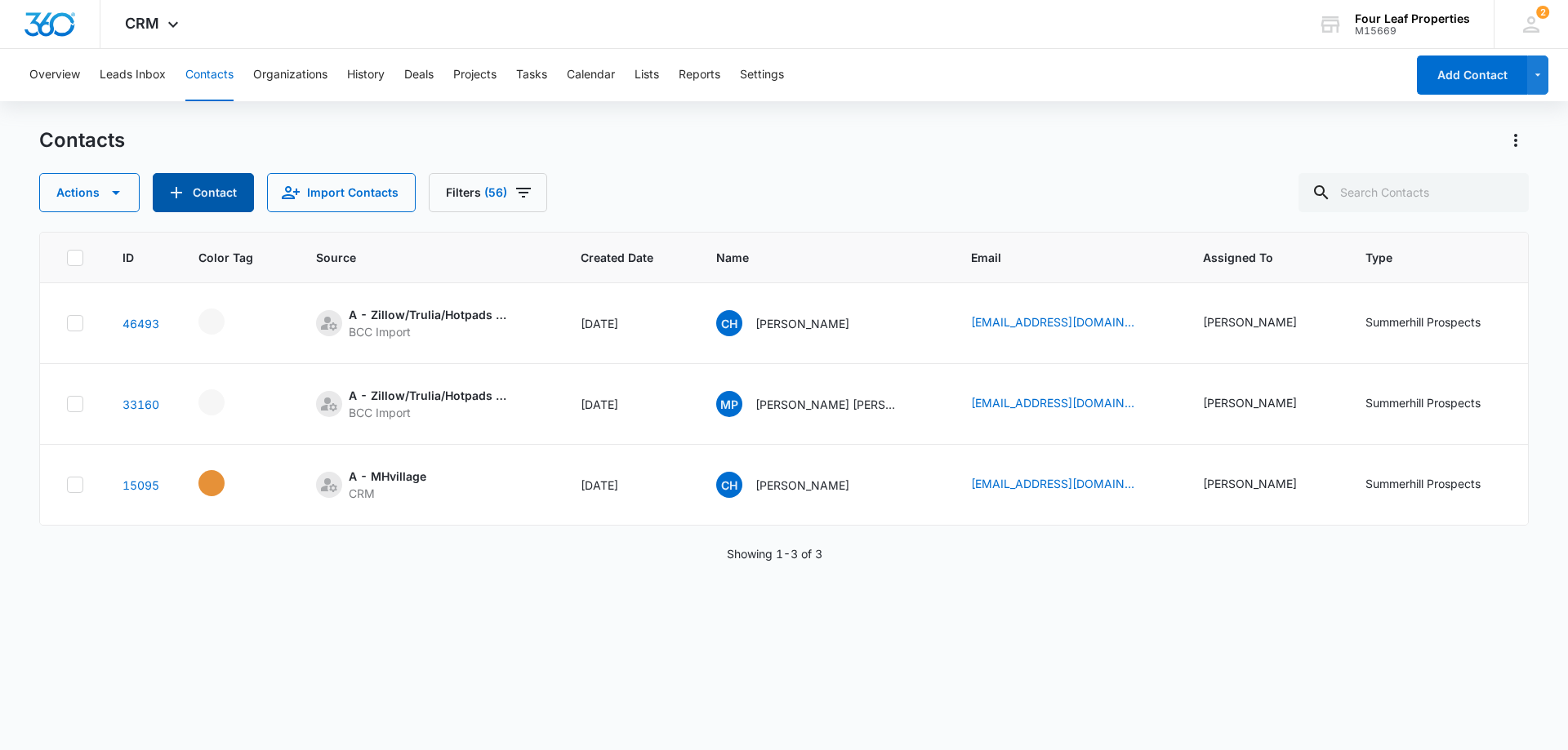
click at [211, 201] on button "Contact" at bounding box center [203, 192] width 102 height 39
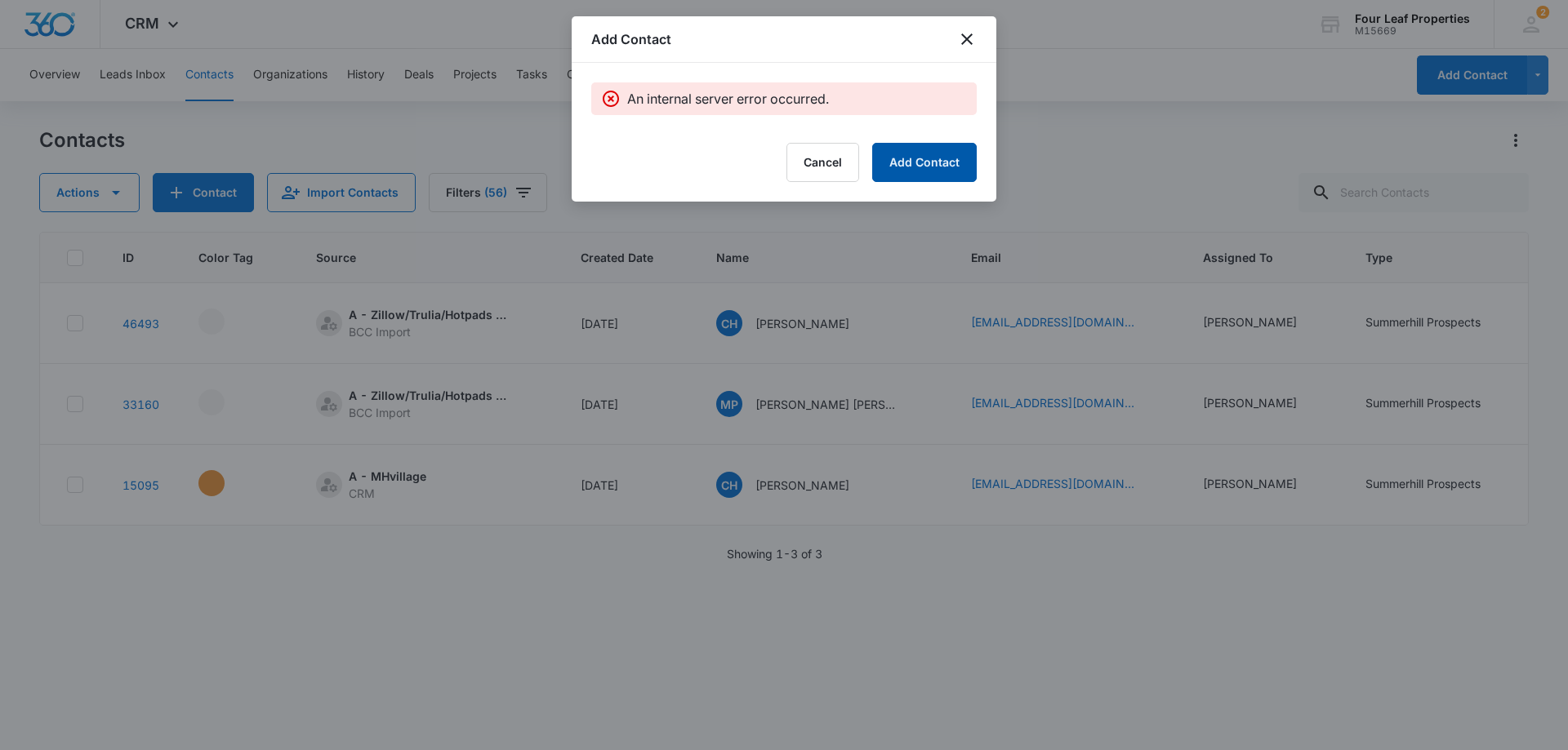
click at [903, 166] on button "Add Contact" at bounding box center [924, 162] width 105 height 39
click at [966, 40] on icon "close" at bounding box center [967, 39] width 12 height 12
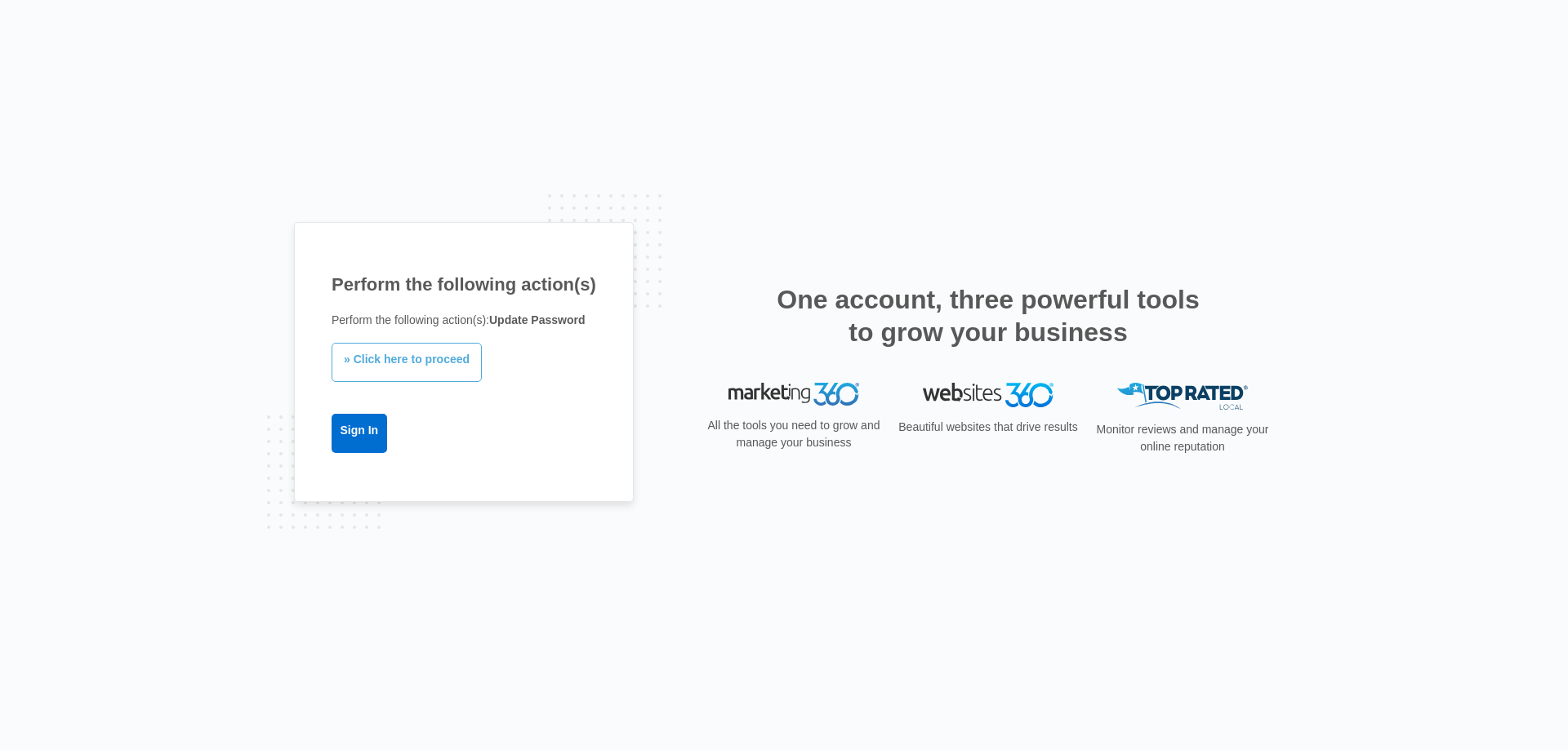
click at [428, 363] on link "» Click here to proceed" at bounding box center [407, 363] width 151 height 39
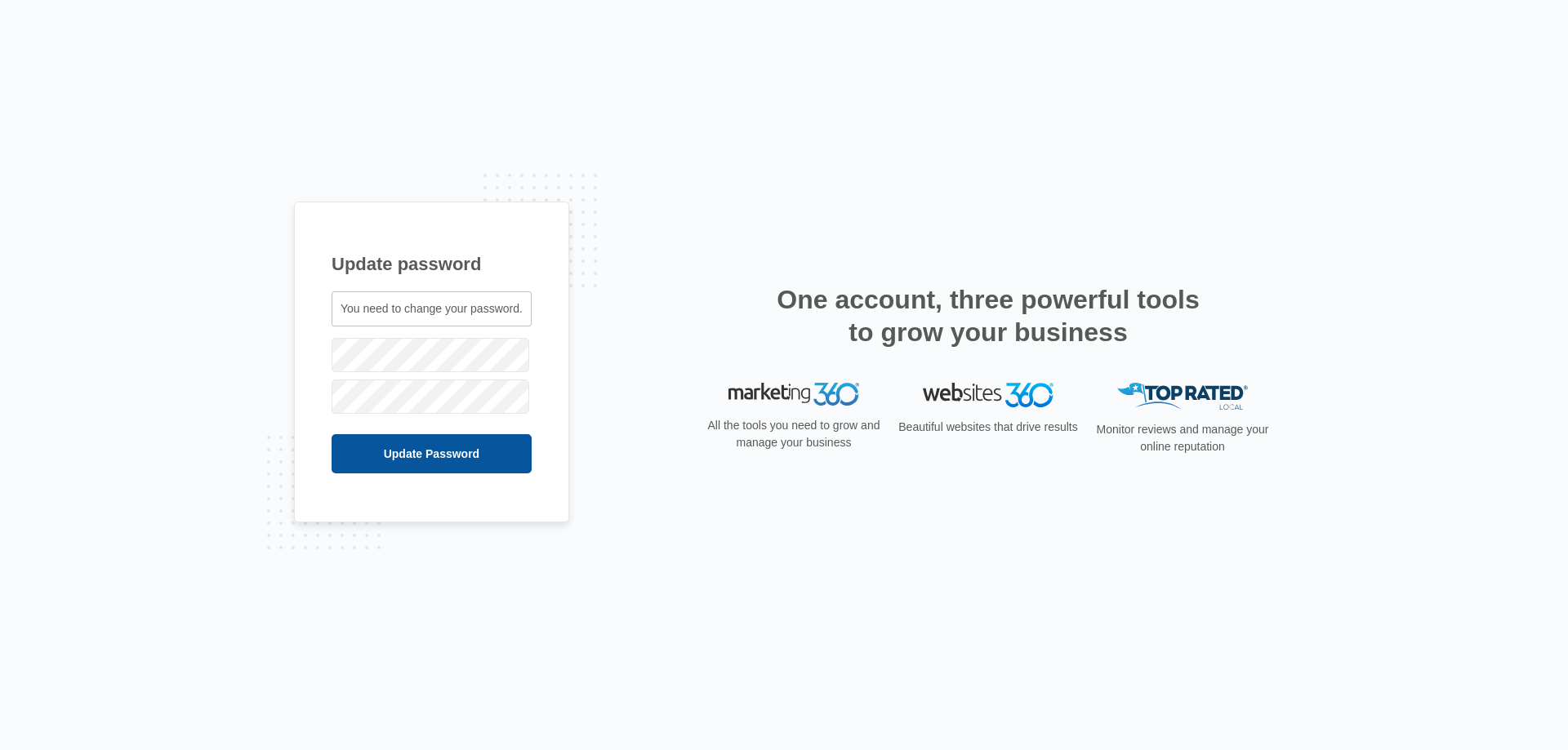
click at [349, 458] on input "Update Password" at bounding box center [432, 454] width 201 height 39
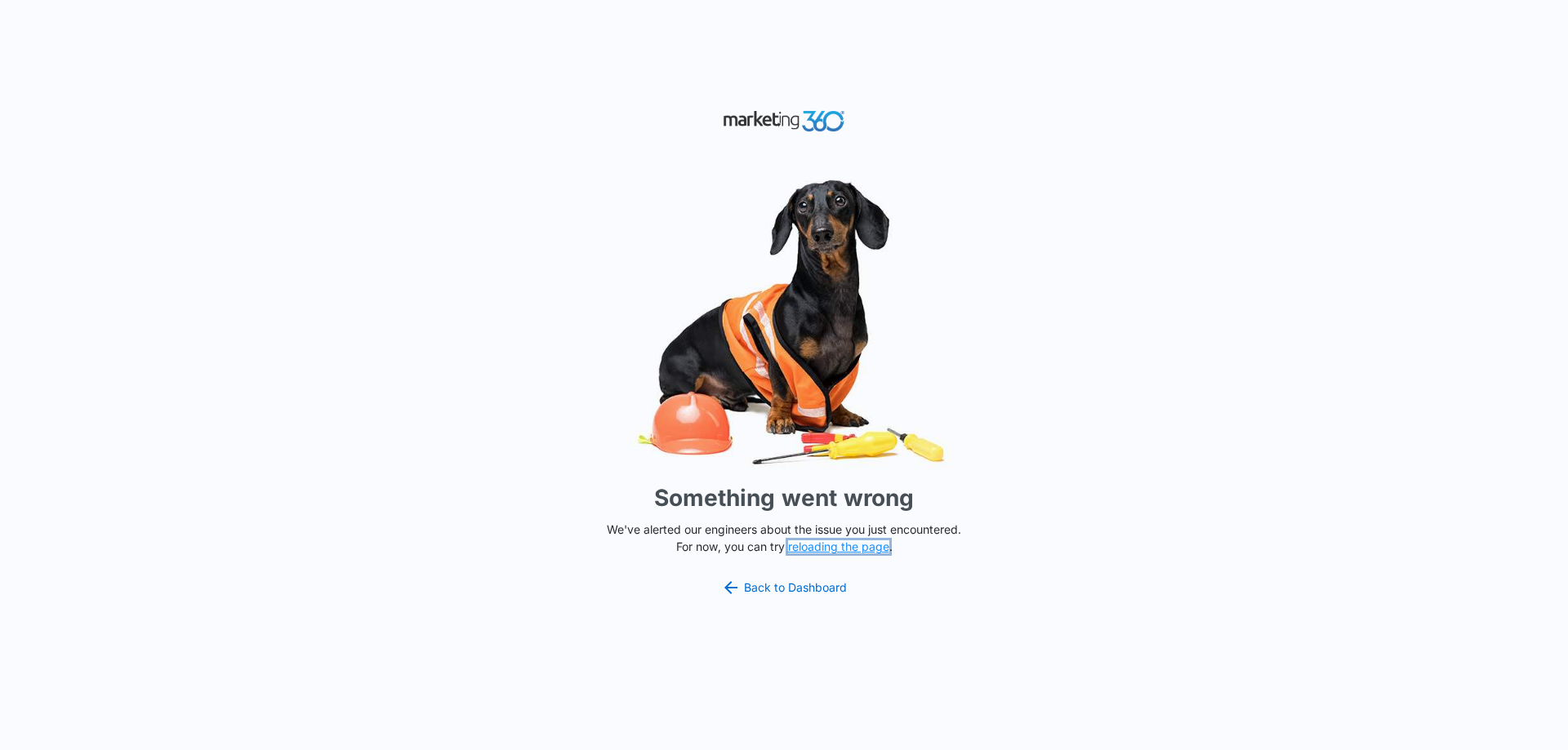
click at [851, 543] on button "reloading the page" at bounding box center [839, 548] width 102 height 13
click at [783, 579] on link "Back to Dashboard" at bounding box center [784, 588] width 126 height 19
click at [818, 591] on link "Back to Dashboard" at bounding box center [784, 588] width 126 height 19
click at [818, 585] on link "Back to Dashboard" at bounding box center [784, 588] width 126 height 19
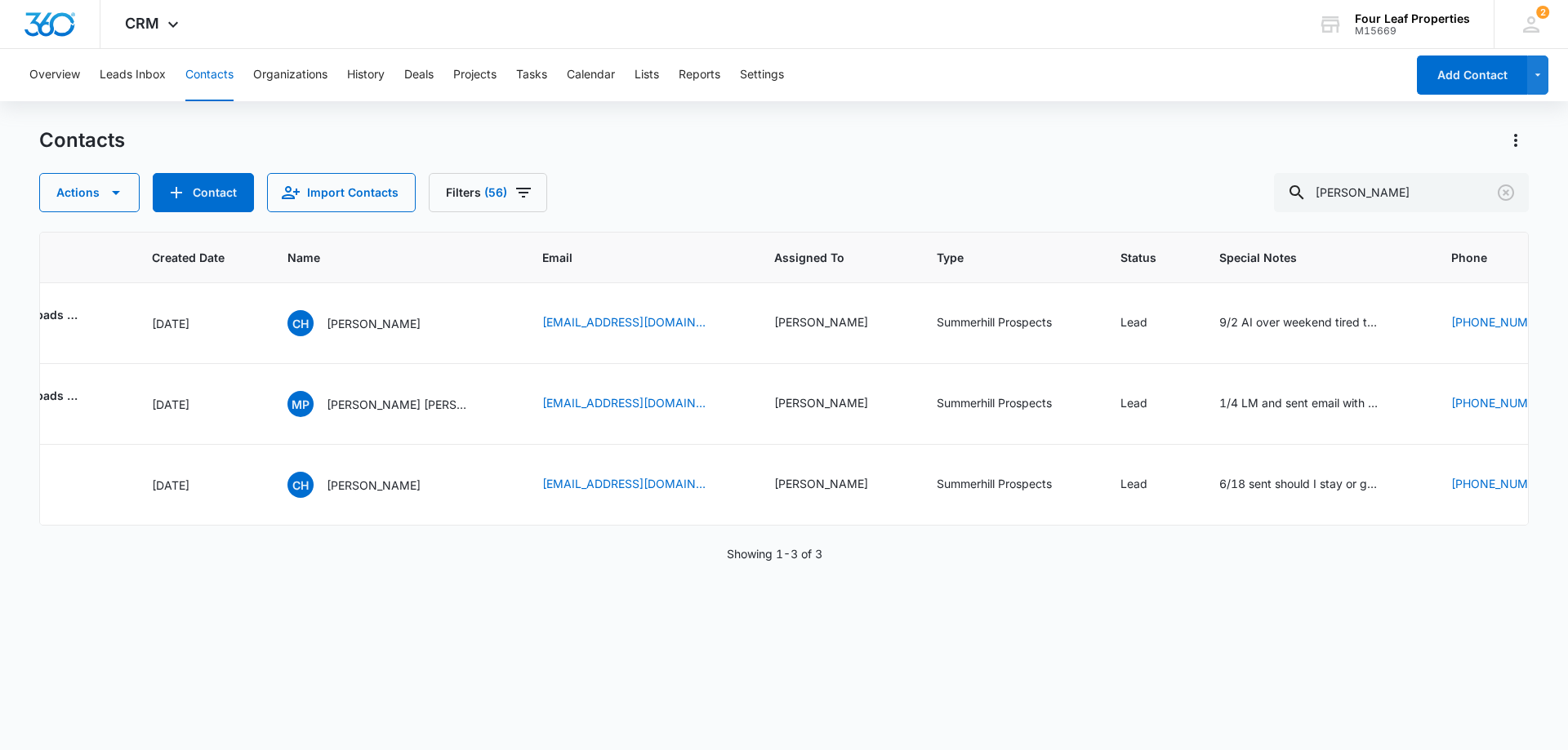
scroll to position [0, 448]
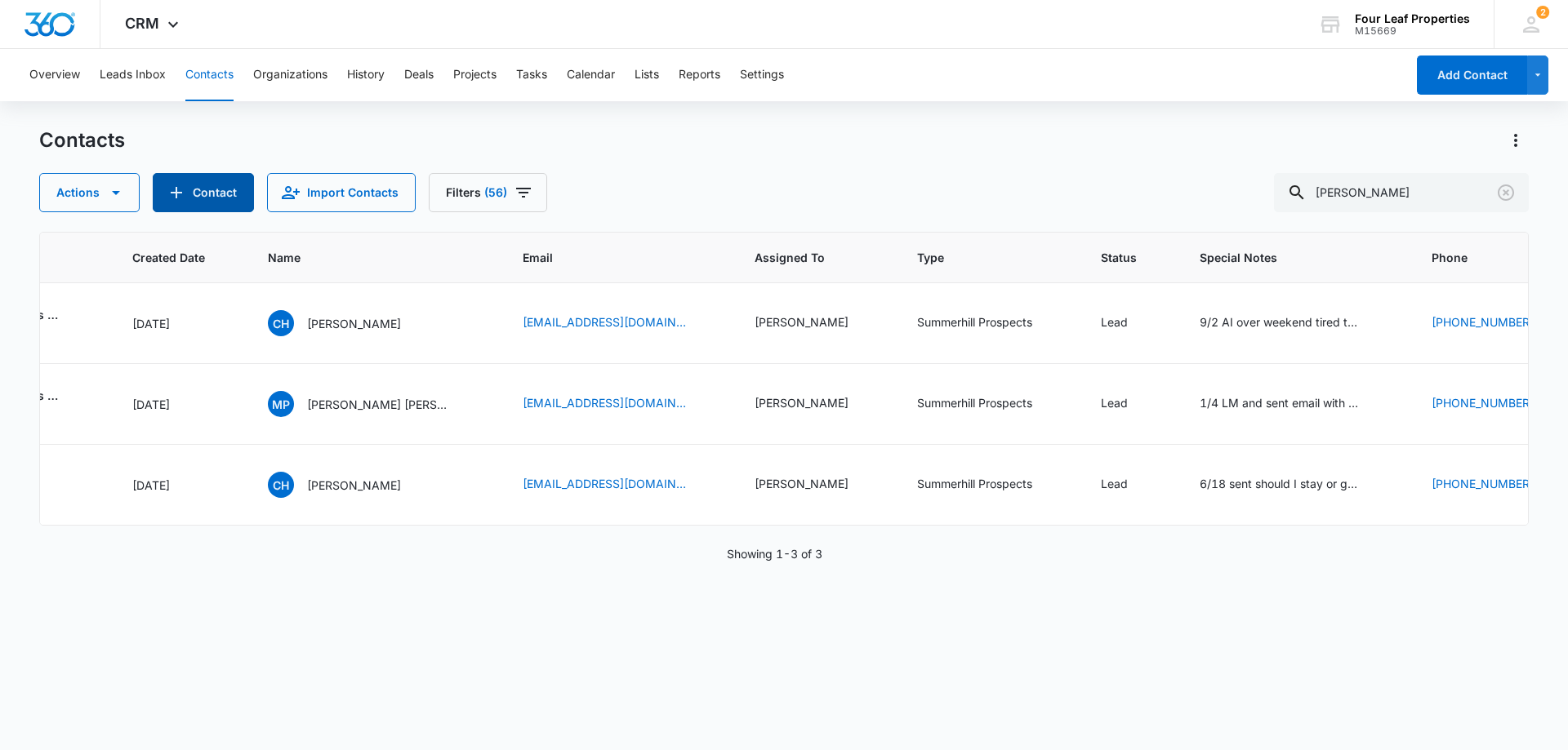
click at [202, 199] on button "Contact" at bounding box center [203, 192] width 102 height 39
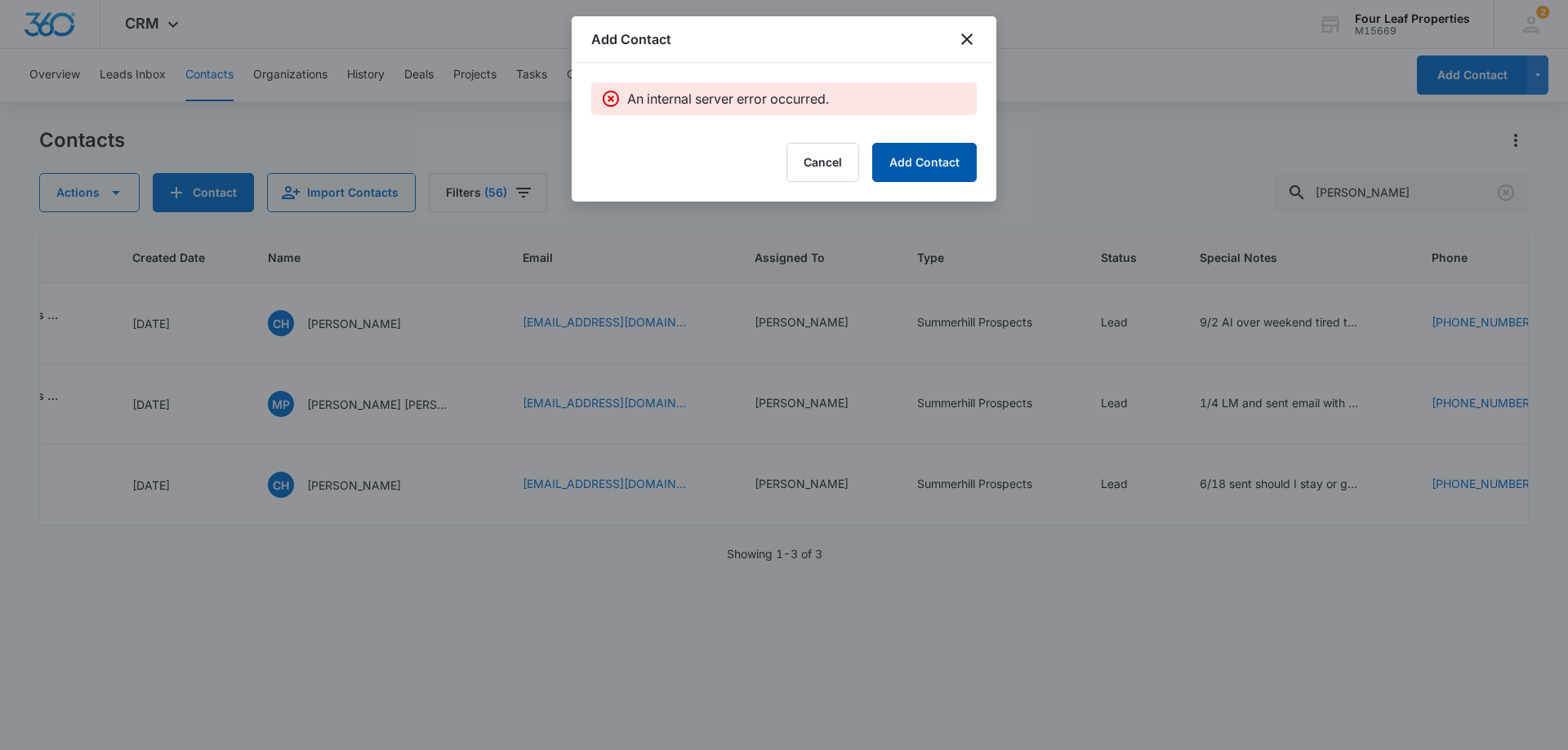
click at [912, 162] on button "Add Contact" at bounding box center [924, 162] width 105 height 39
click at [970, 38] on icon "close" at bounding box center [967, 39] width 19 height 19
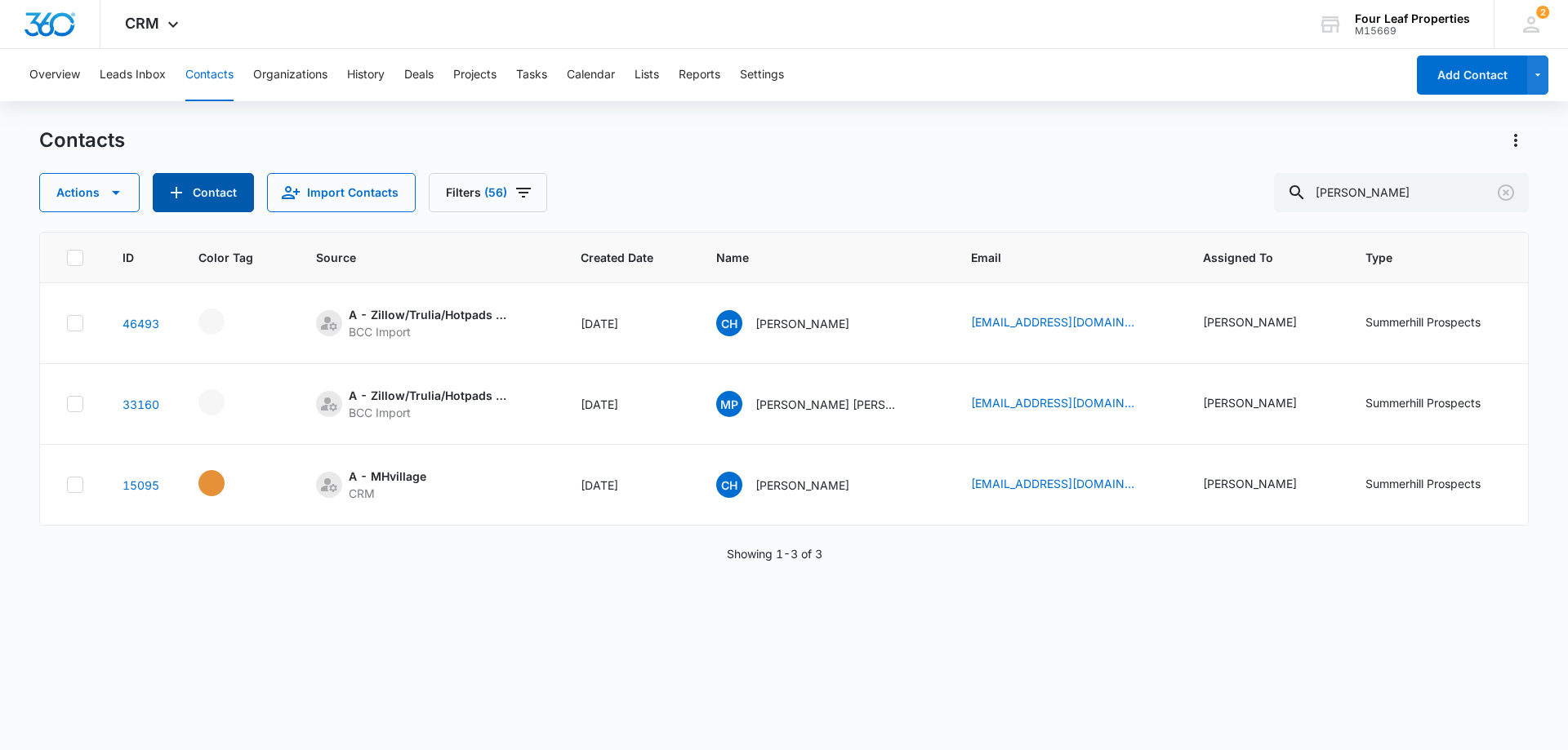
click at [200, 206] on button "Contact" at bounding box center [203, 192] width 102 height 39
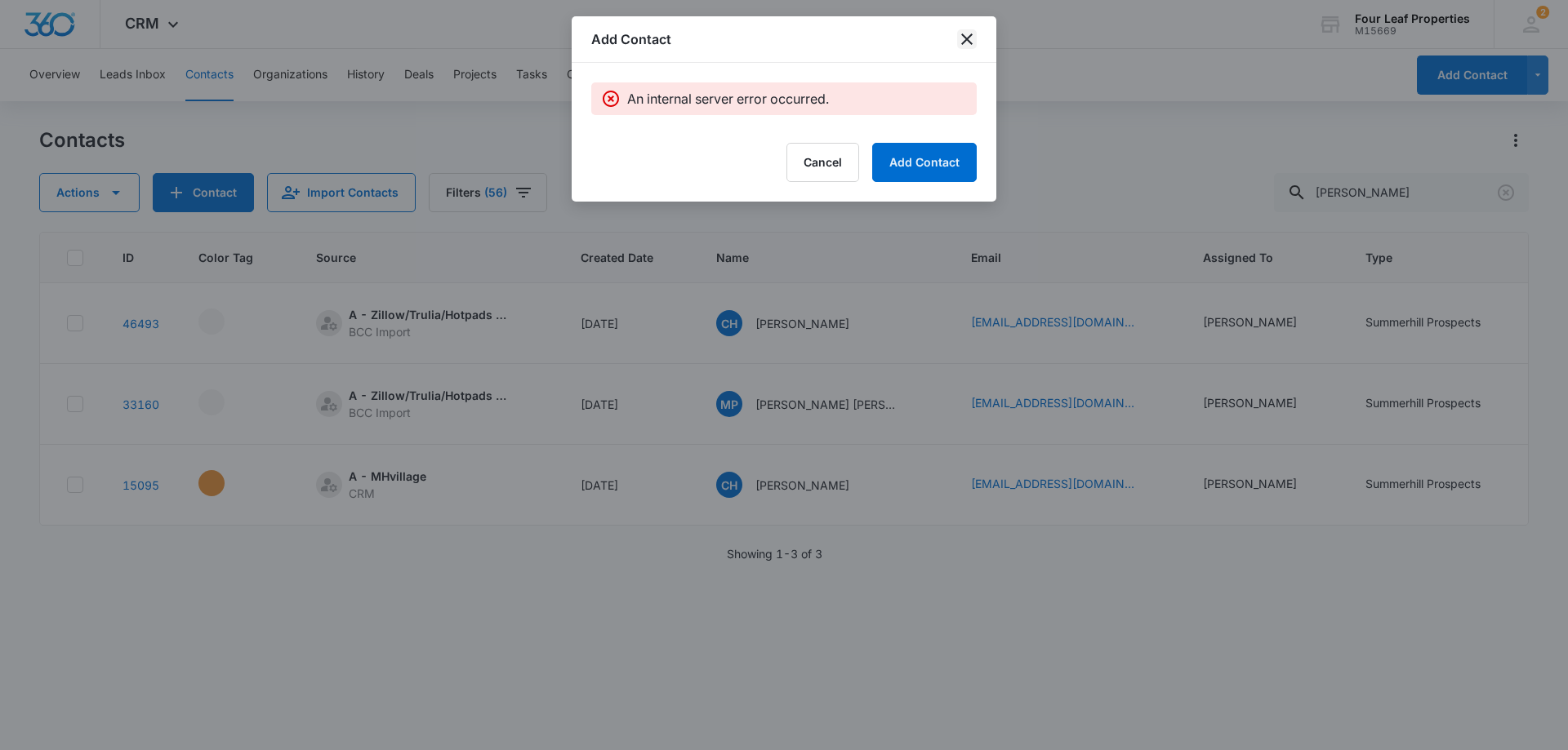
click at [964, 37] on icon "close" at bounding box center [967, 39] width 19 height 19
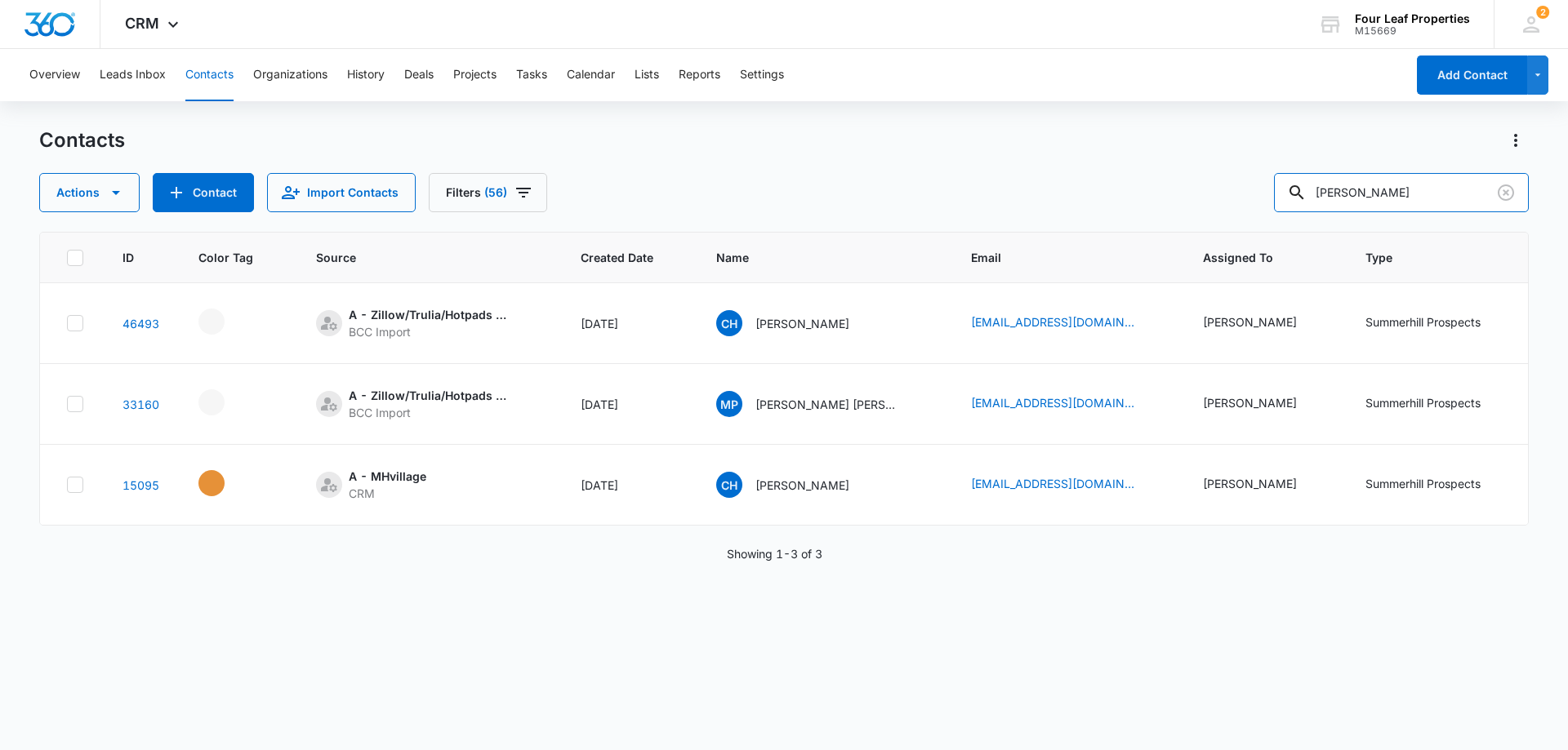
drag, startPoint x: 1387, startPoint y: 202, endPoint x: 1120, endPoint y: 223, distance: 267.8
click at [1120, 223] on div "Contacts Actions Contact Import Contacts Filters (56) hoffman ID Color Tag Sour…" at bounding box center [784, 438] width 1490 height 621
click at [1310, 318] on icon "Assigned To - Kelly Mursch - Select to Edit Field" at bounding box center [1317, 322] width 14 height 14
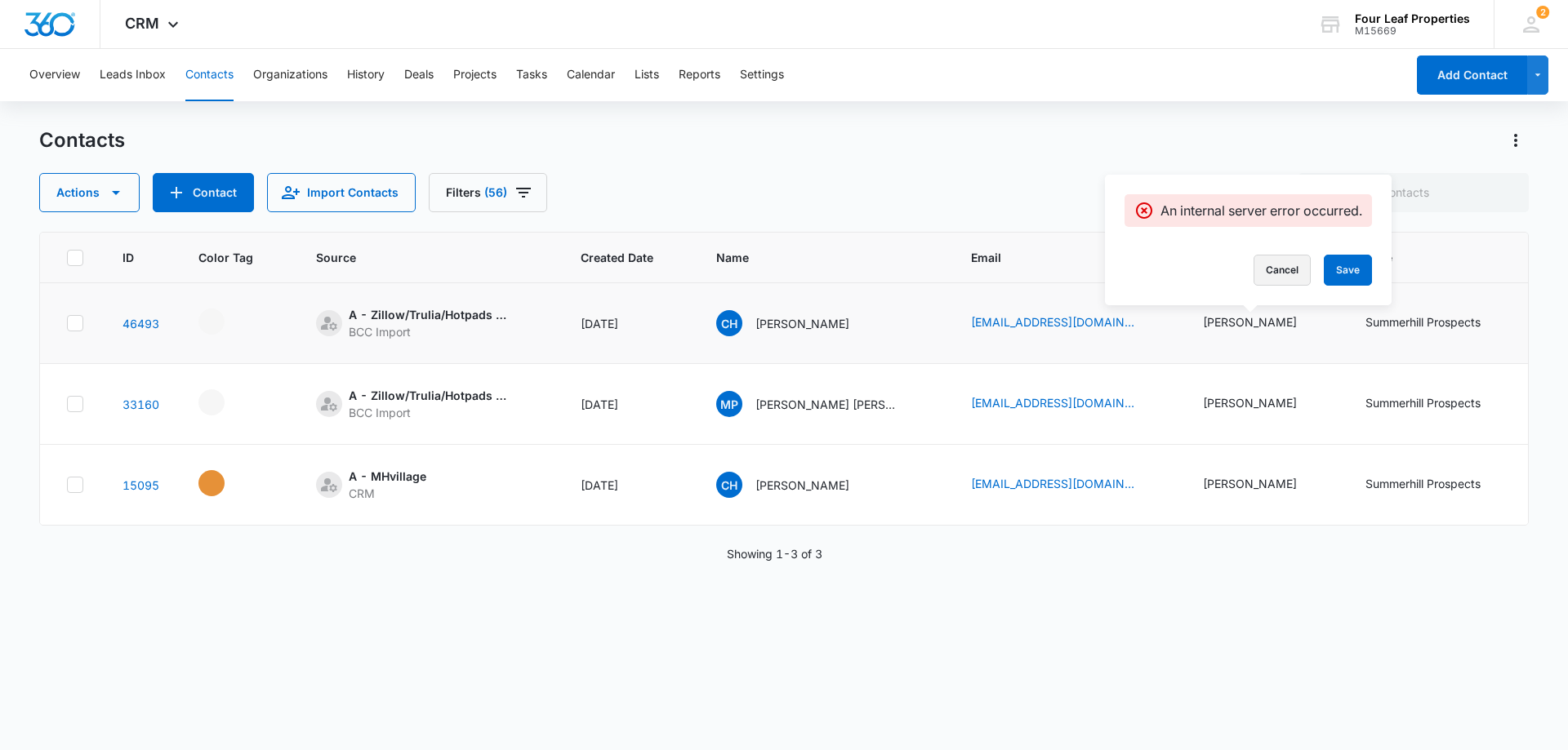
click at [1279, 274] on button "Cancel" at bounding box center [1283, 270] width 58 height 31
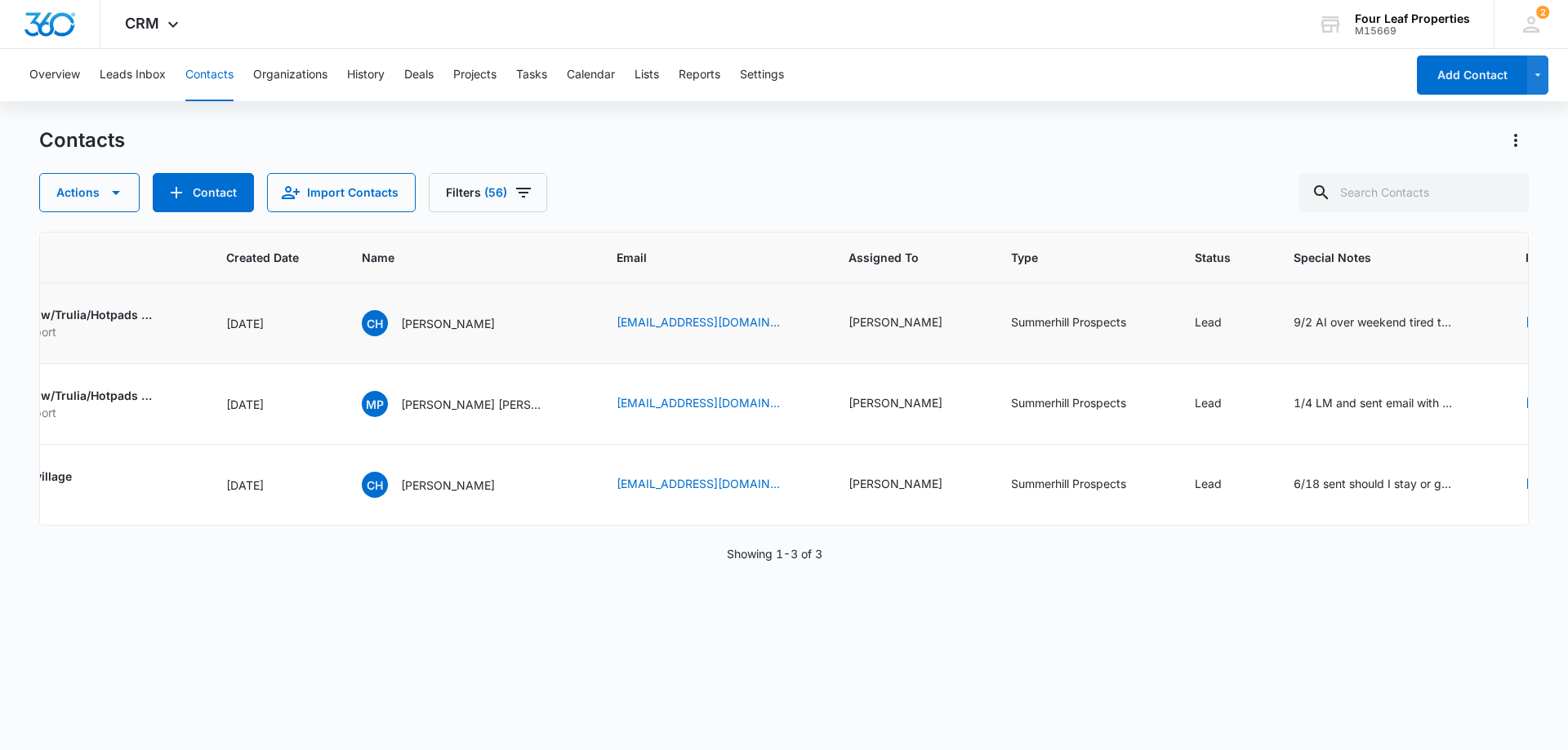
scroll to position [0, 474]
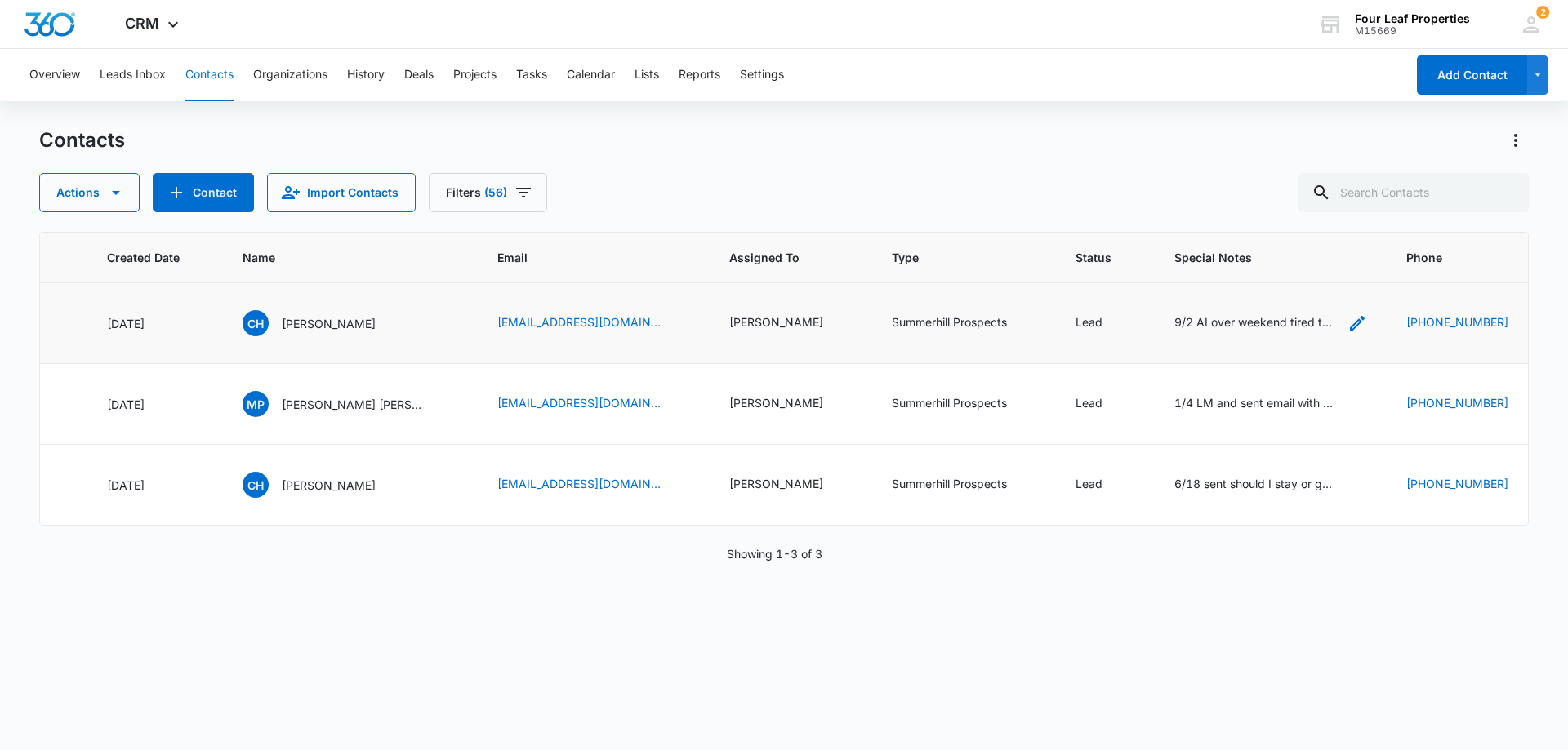
click at [1348, 324] on icon "Special Notes - 9/2 AI over weekend tired to LM - phone doesn't take calls - 8/…" at bounding box center [1358, 323] width 19 height 19
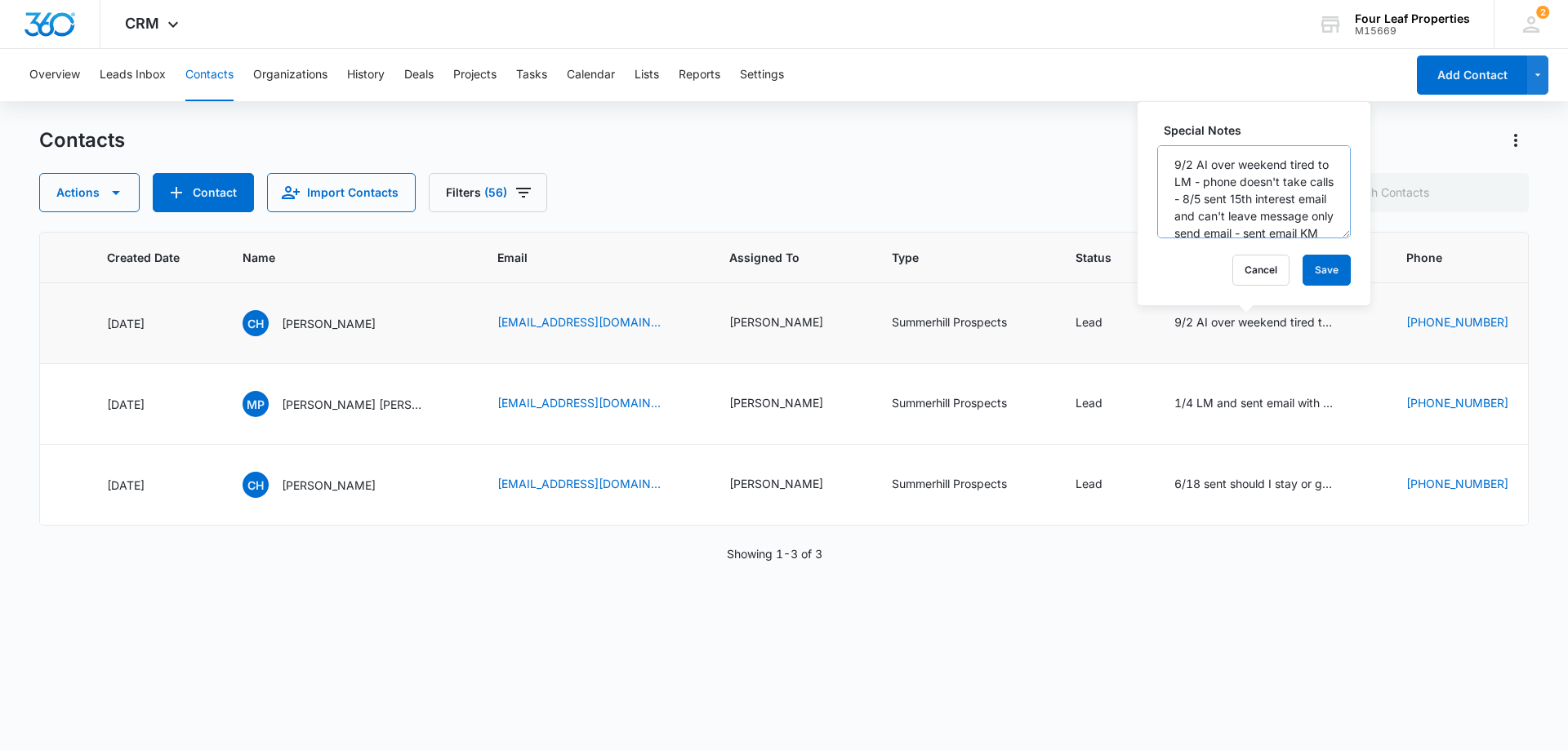
scroll to position [0, 0]
click at [1077, 576] on div "ID Color Tag Source Created Date Name Email Assigned To Type Status Special Not…" at bounding box center [784, 480] width 1490 height 497
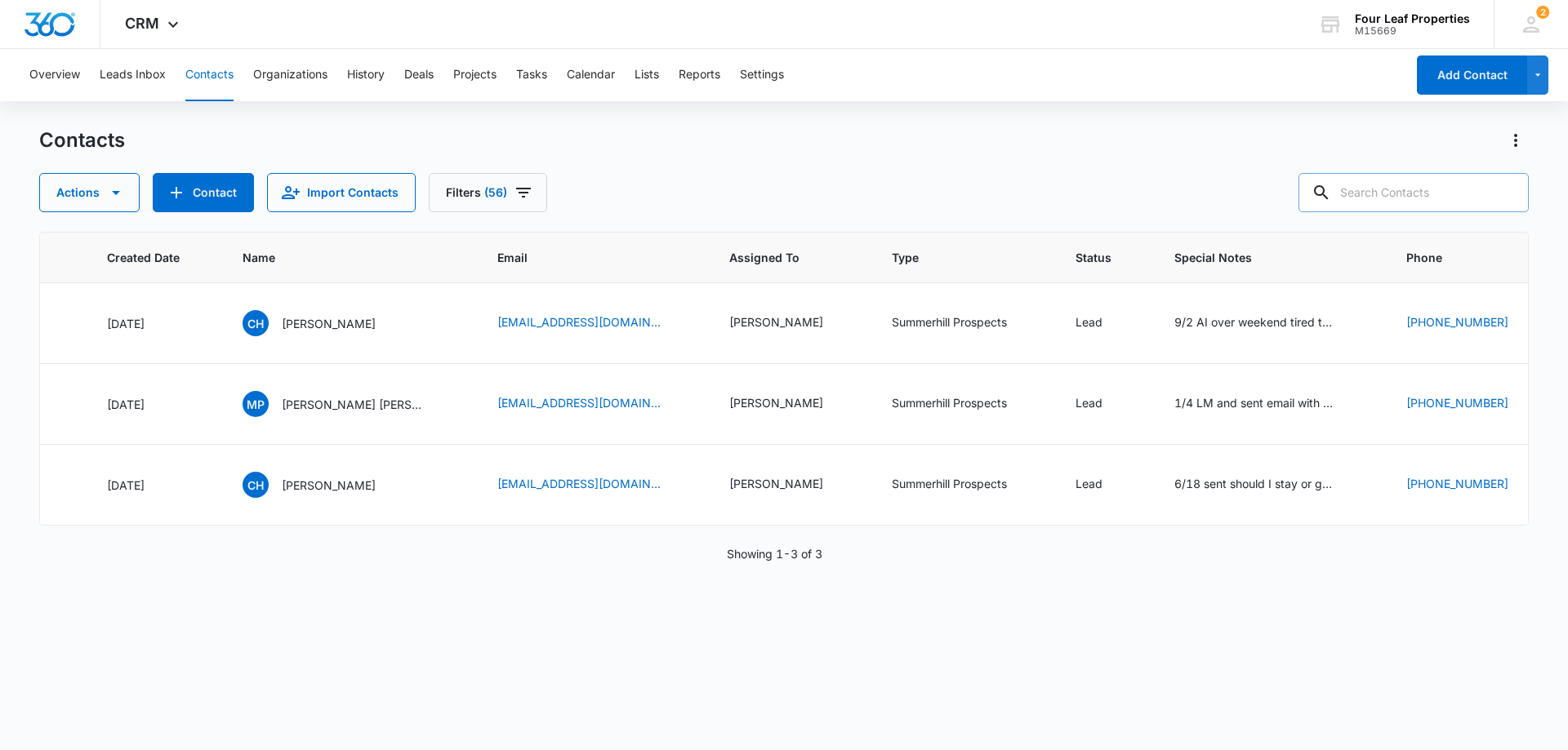
click at [1392, 195] on input "text" at bounding box center [1414, 192] width 230 height 39
type input "otto"
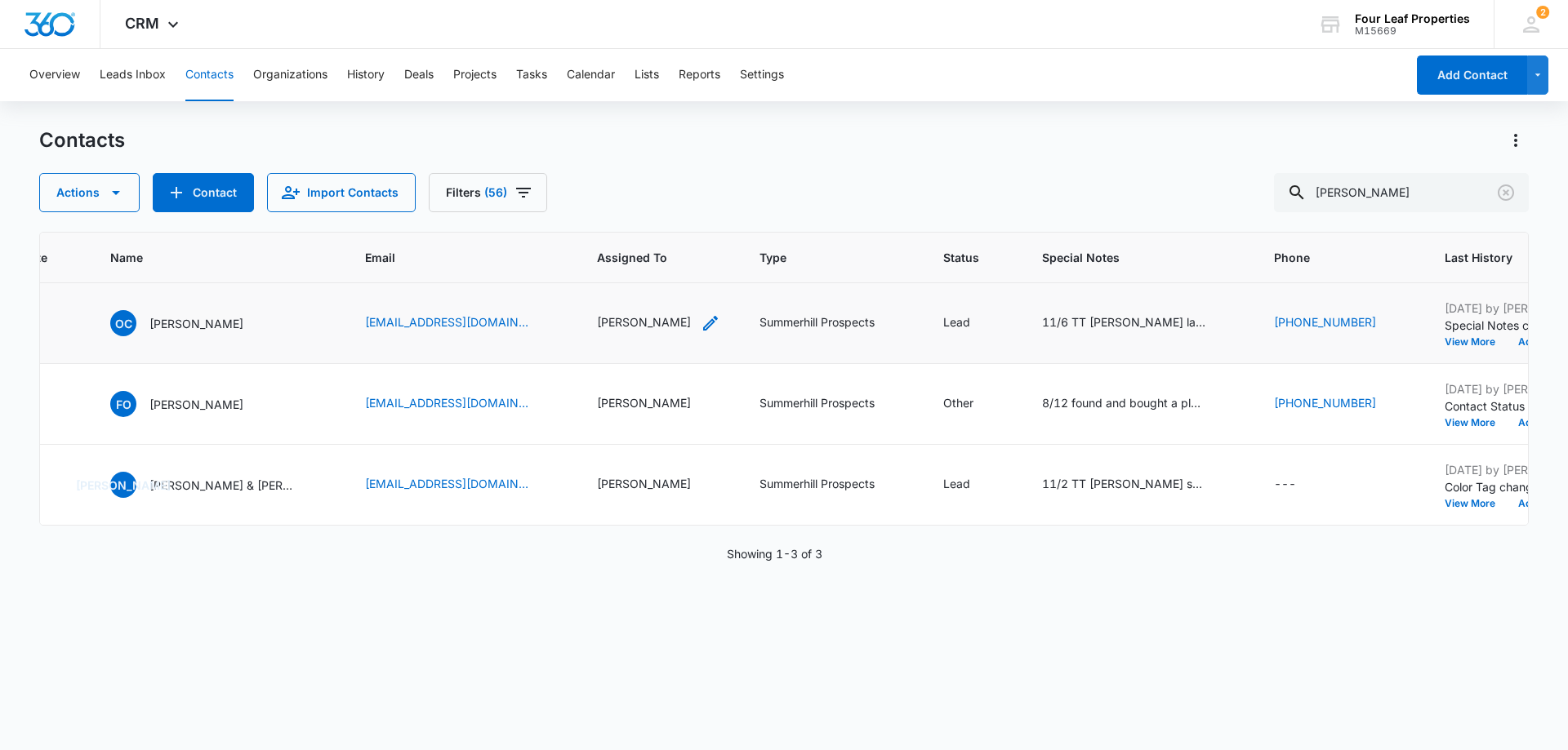
click at [701, 322] on icon "Assigned To - Kelly Mursch - Select to Edit Field" at bounding box center [710, 323] width 19 height 19
click at [630, 217] on icon "Remove Kelly Mursch" at bounding box center [636, 218] width 12 height 12
click at [644, 223] on div at bounding box center [642, 219] width 26 height 26
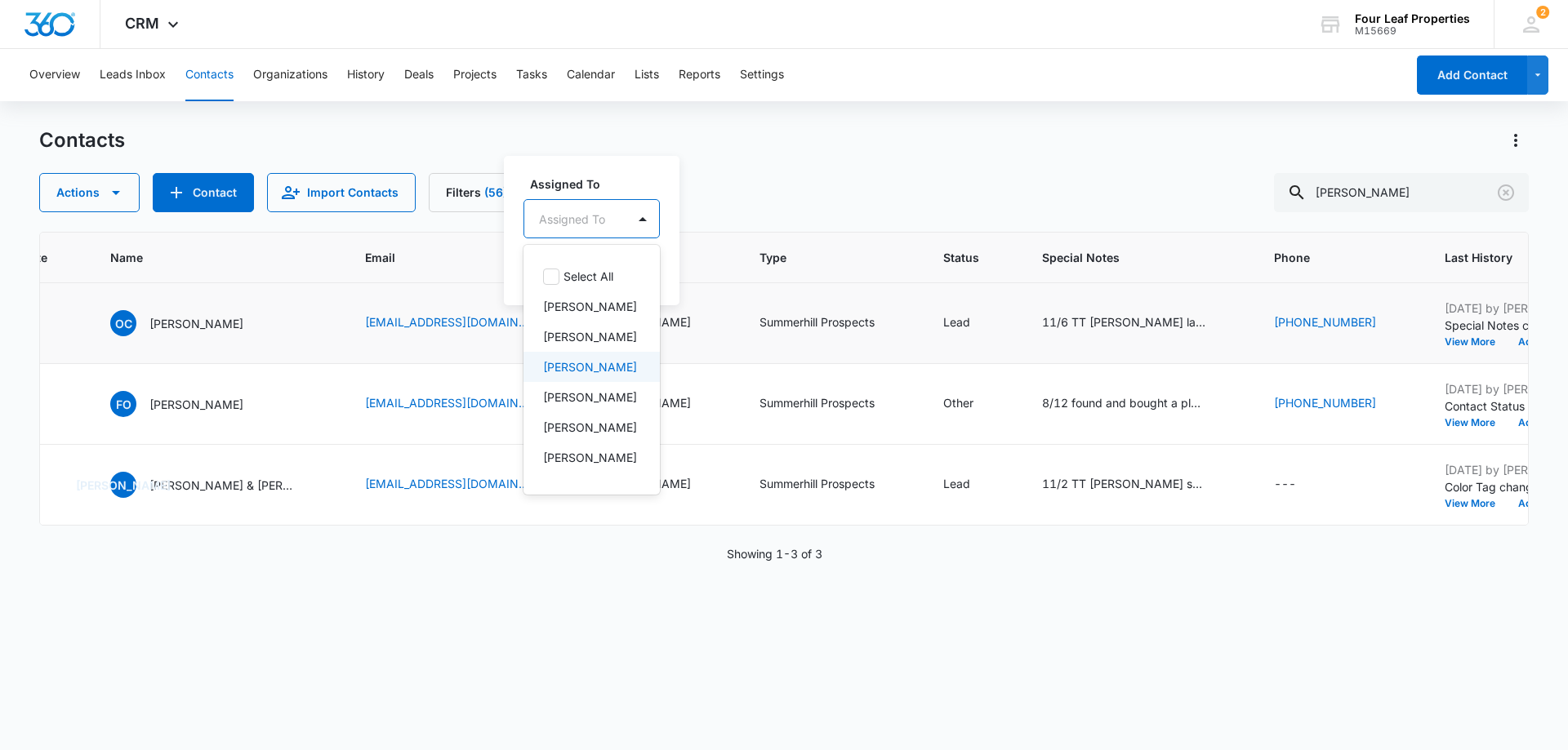
click at [551, 376] on p "Adam Schoenborn" at bounding box center [590, 367] width 94 height 17
click at [794, 211] on div "Actions Contact Import Contacts Filters (56) otto" at bounding box center [784, 192] width 1490 height 39
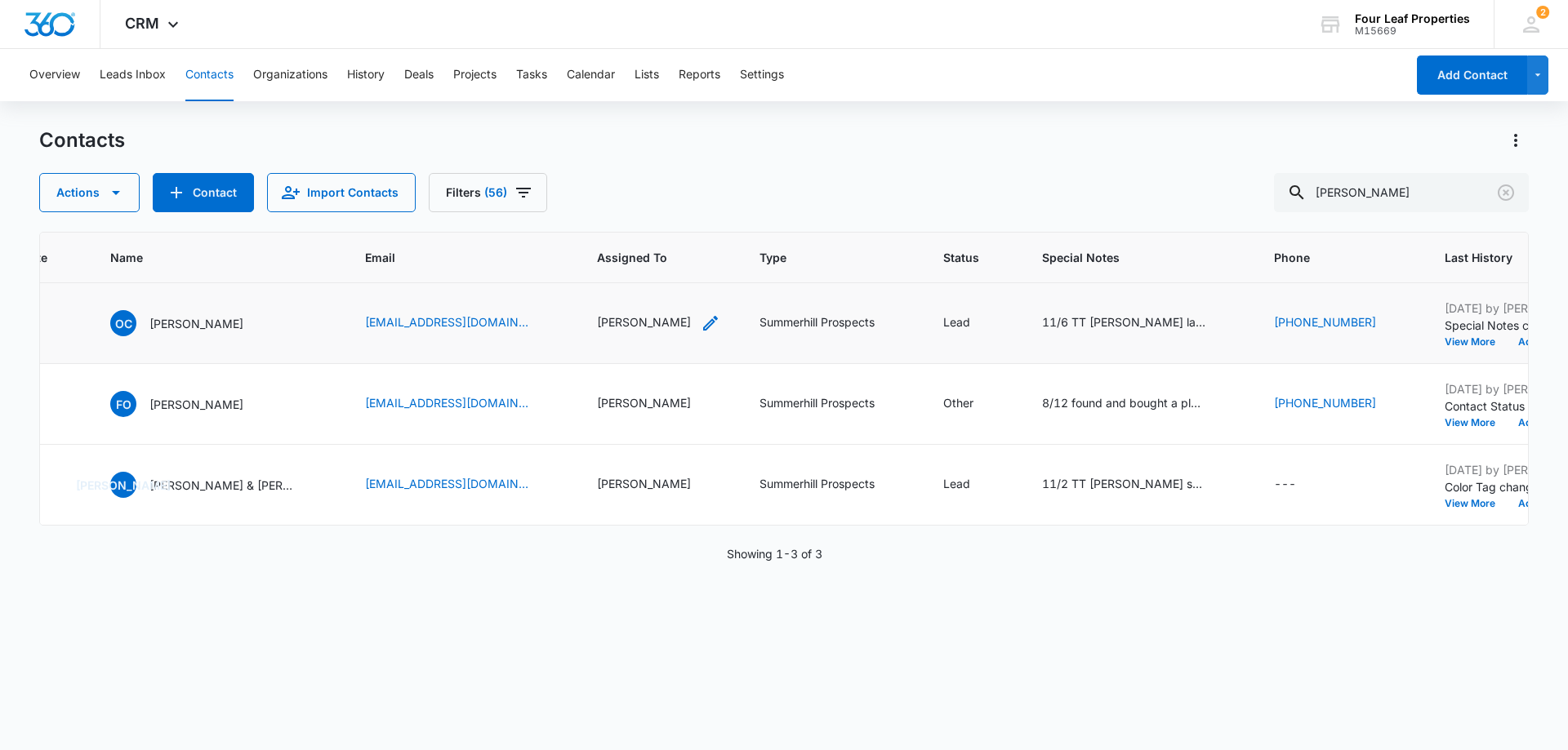
click at [701, 316] on icon "Assigned To - Kelly Mursch - Select to Edit Field" at bounding box center [710, 323] width 19 height 19
click at [682, 276] on button "Save" at bounding box center [671, 270] width 48 height 31
click at [1097, 325] on div "11/6 TT Otto last night coming to open house doesn't need to move until 1st of …" at bounding box center [1124, 322] width 163 height 17
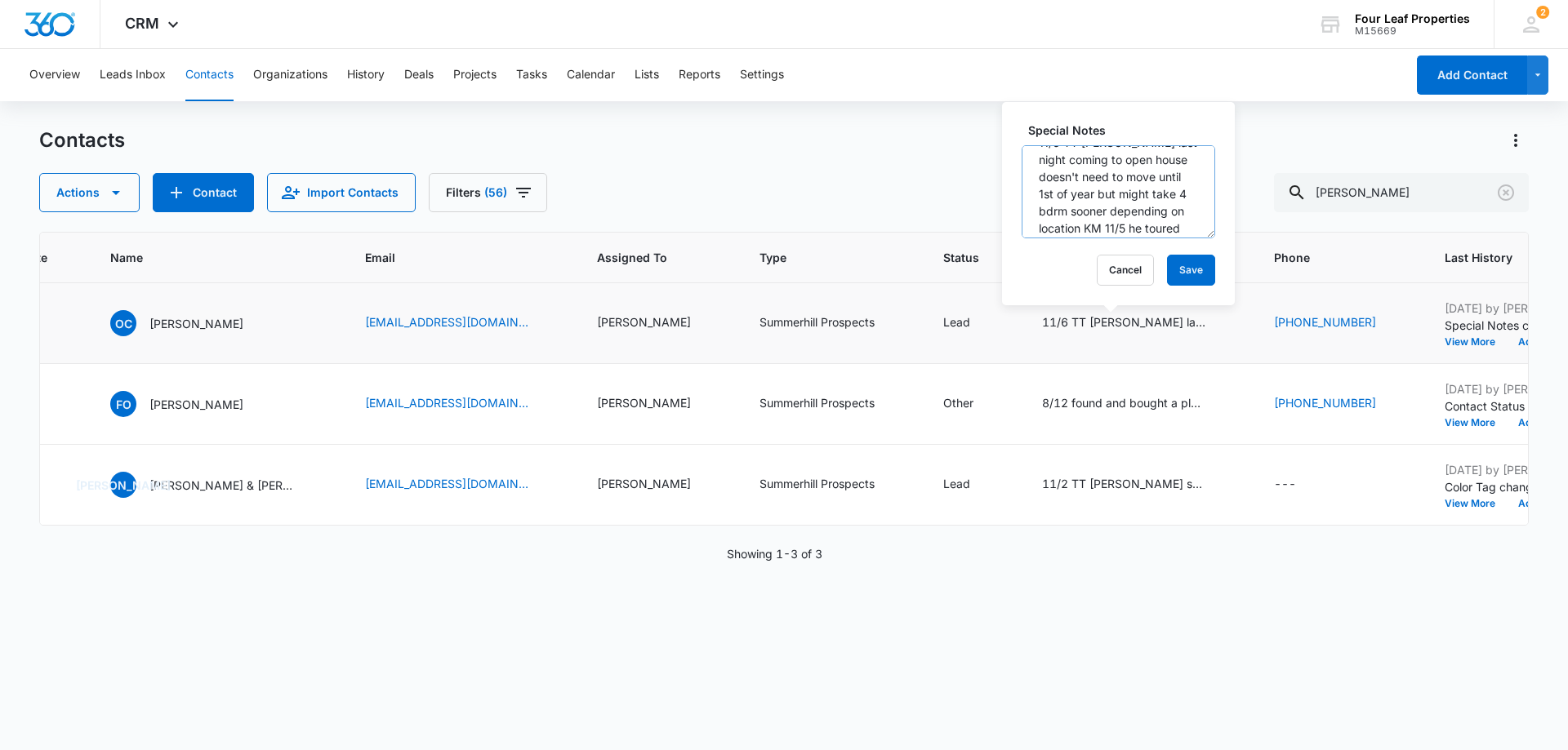
scroll to position [0, 0]
click at [1038, 166] on textarea "11/6 TT Otto last night coming to open house doesn't need to move until 1st of …" at bounding box center [1119, 192] width 194 height 93
type textarea "9/9 Spoke with otto really loves the model want to move him to a different spot…"
click at [1193, 273] on button "Save" at bounding box center [1191, 270] width 48 height 31
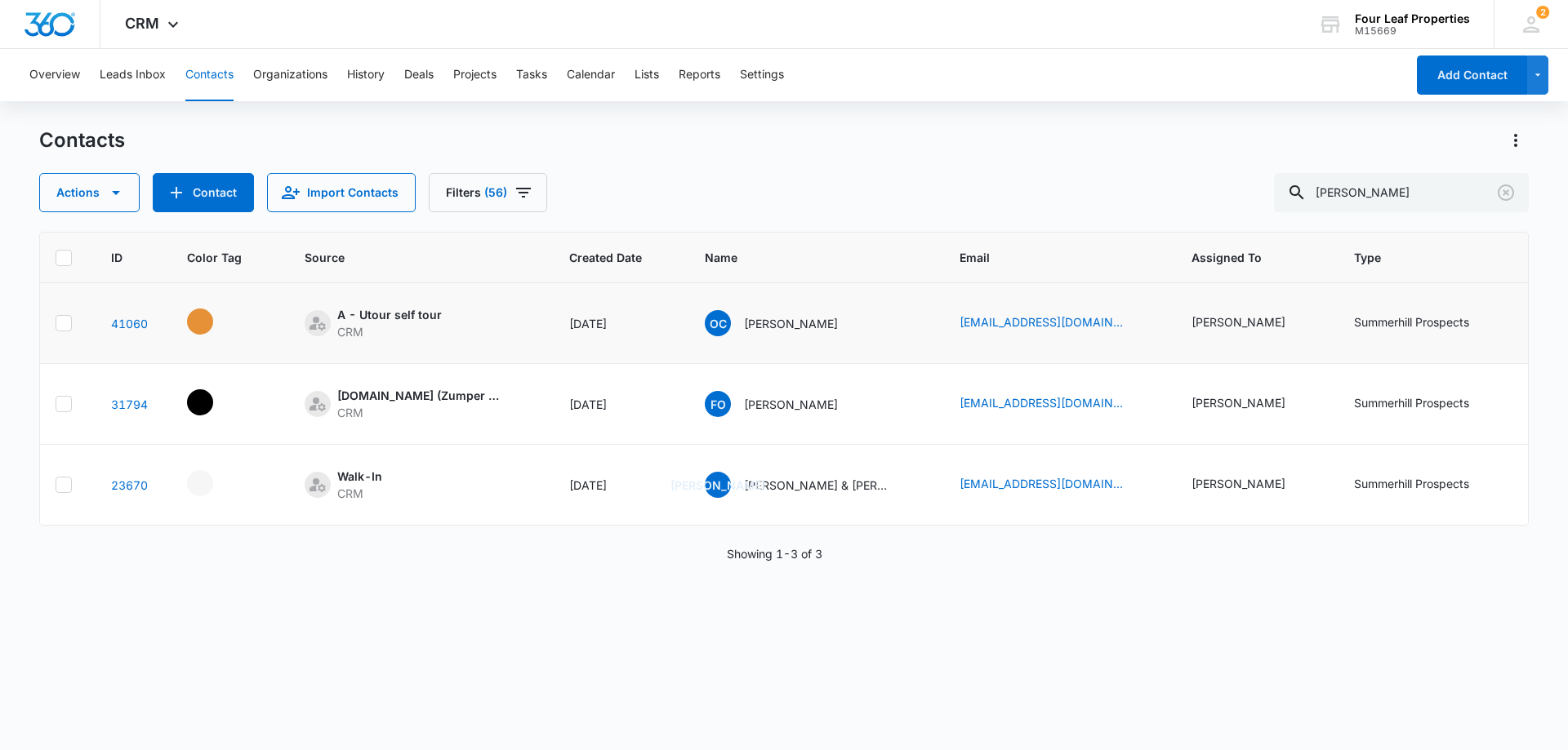
scroll to position [0, 0]
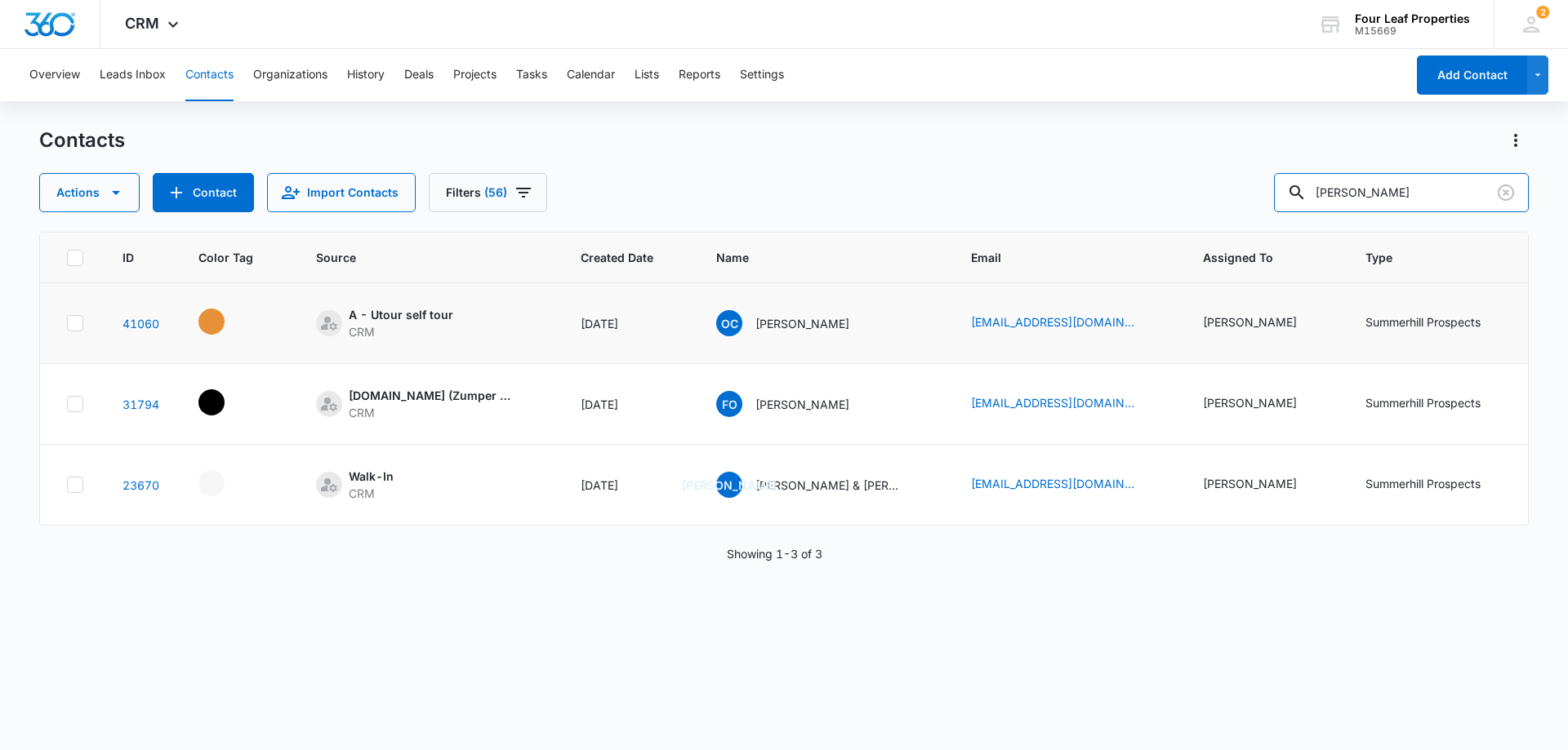
drag, startPoint x: 1437, startPoint y: 202, endPoint x: 1015, endPoint y: 197, distance: 422.0
click at [1015, 197] on div "Actions Contact Import Contacts Filters (56) otto" at bounding box center [784, 192] width 1490 height 39
paste input "Barawskas"
type input "Barawskas"
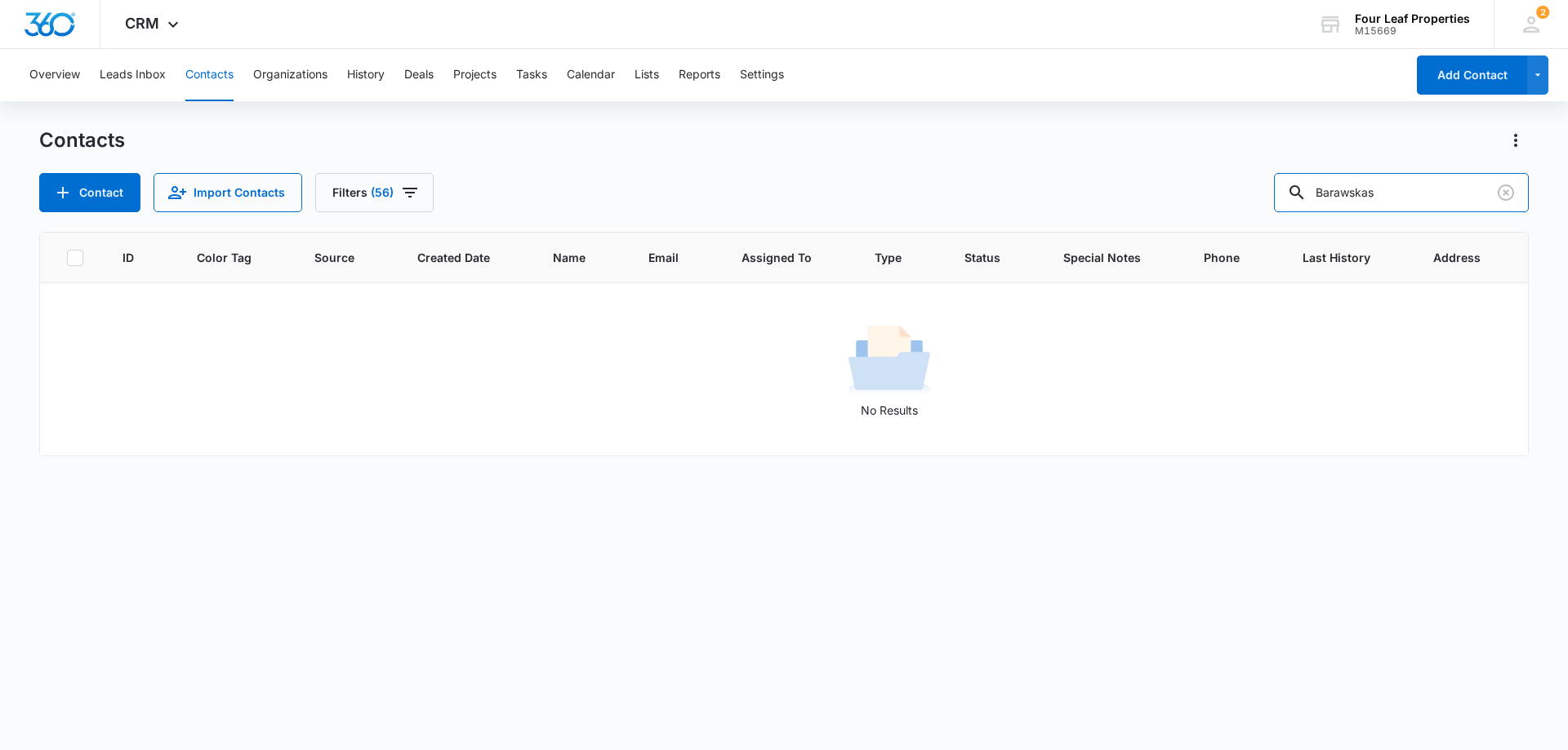
drag, startPoint x: 1401, startPoint y: 199, endPoint x: 1301, endPoint y: 220, distance: 102.2
click at [1301, 220] on div "Contacts Contact Import Contacts Filters (56) Barawskas ID Color Tag Source Cre…" at bounding box center [784, 438] width 1490 height 621
click at [124, 192] on button "Contact" at bounding box center [90, 192] width 102 height 39
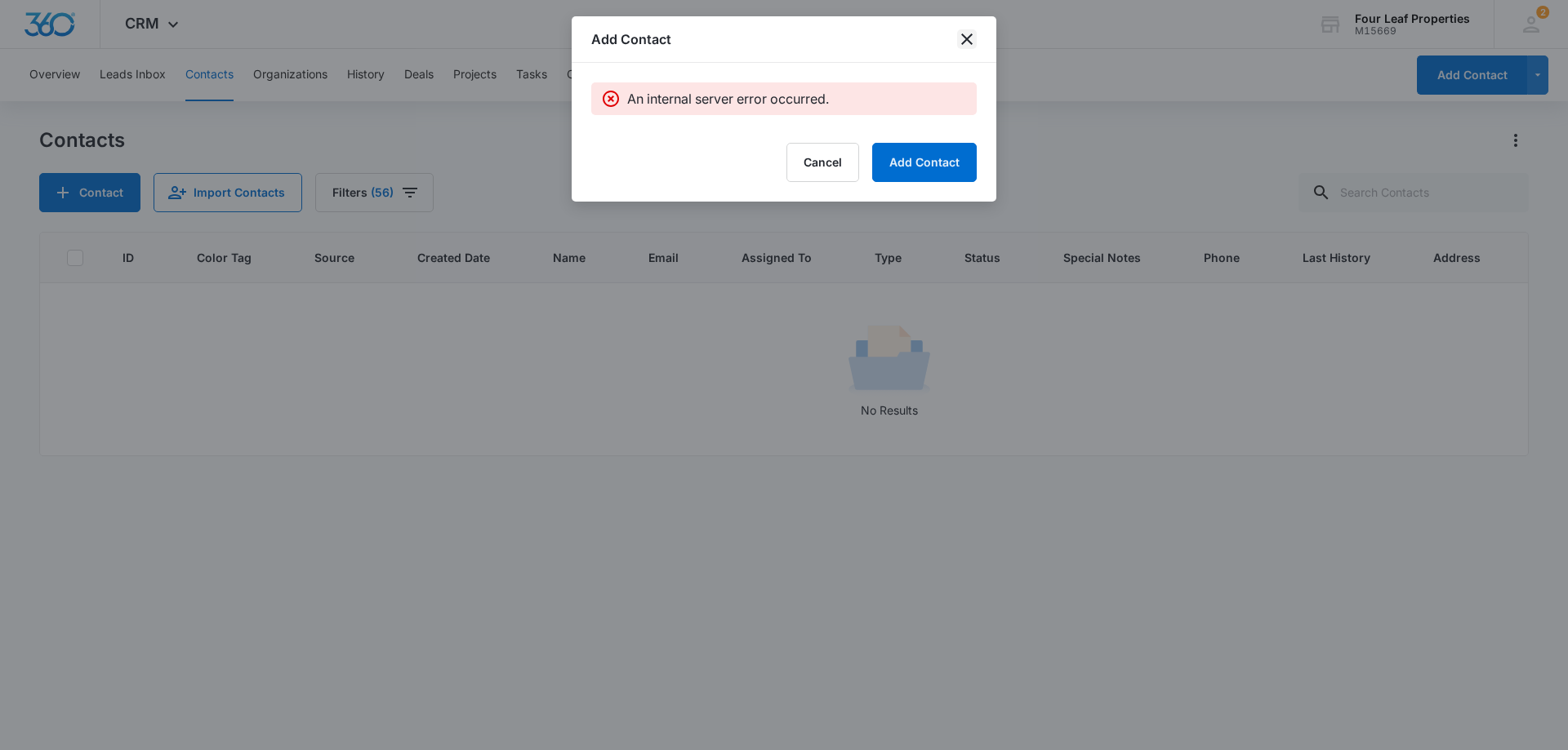
click at [972, 37] on icon "close" at bounding box center [967, 39] width 19 height 19
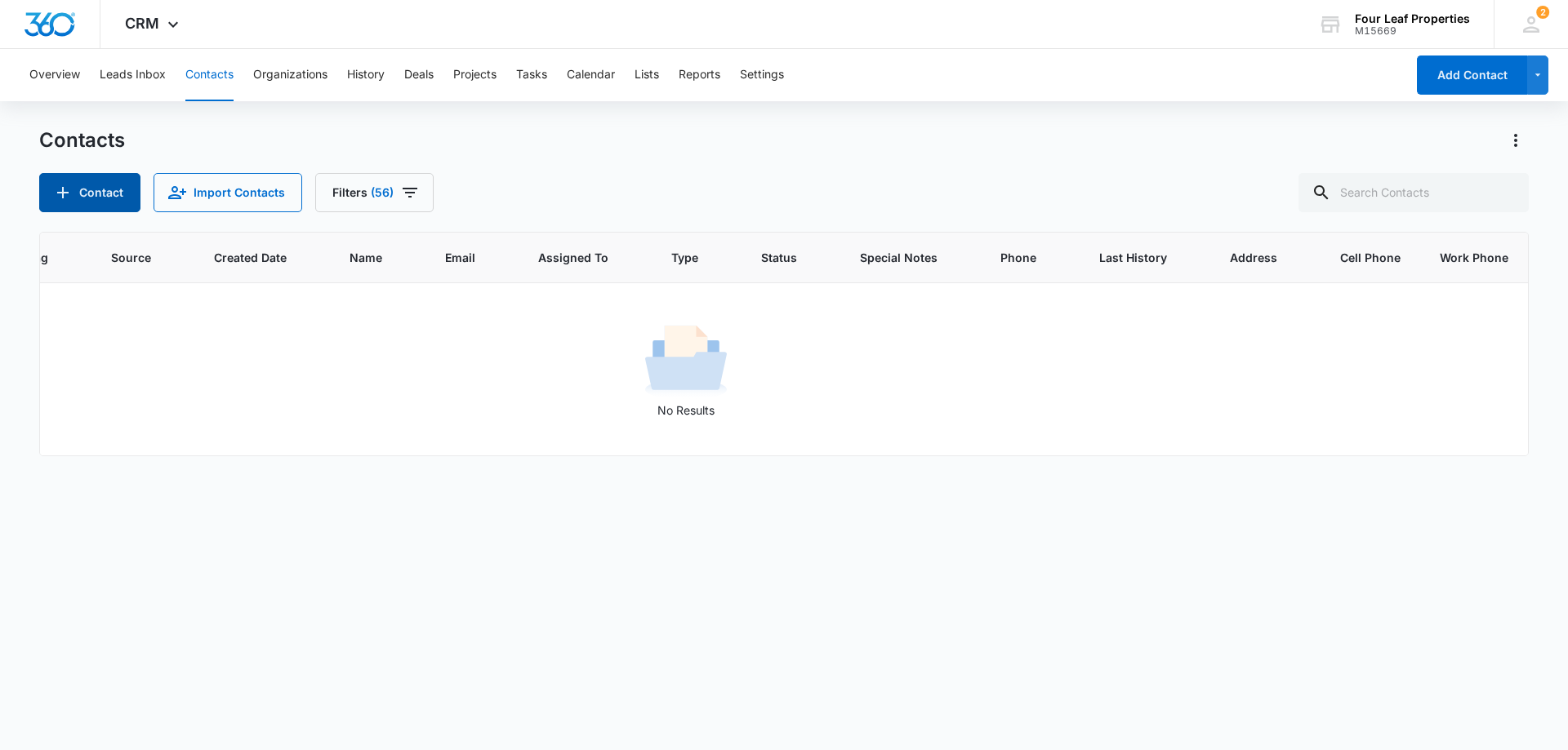
scroll to position [0, 210]
click at [1374, 182] on input "text" at bounding box center [1414, 192] width 230 height 39
paste input "Mckindles"
type input "Mckindles"
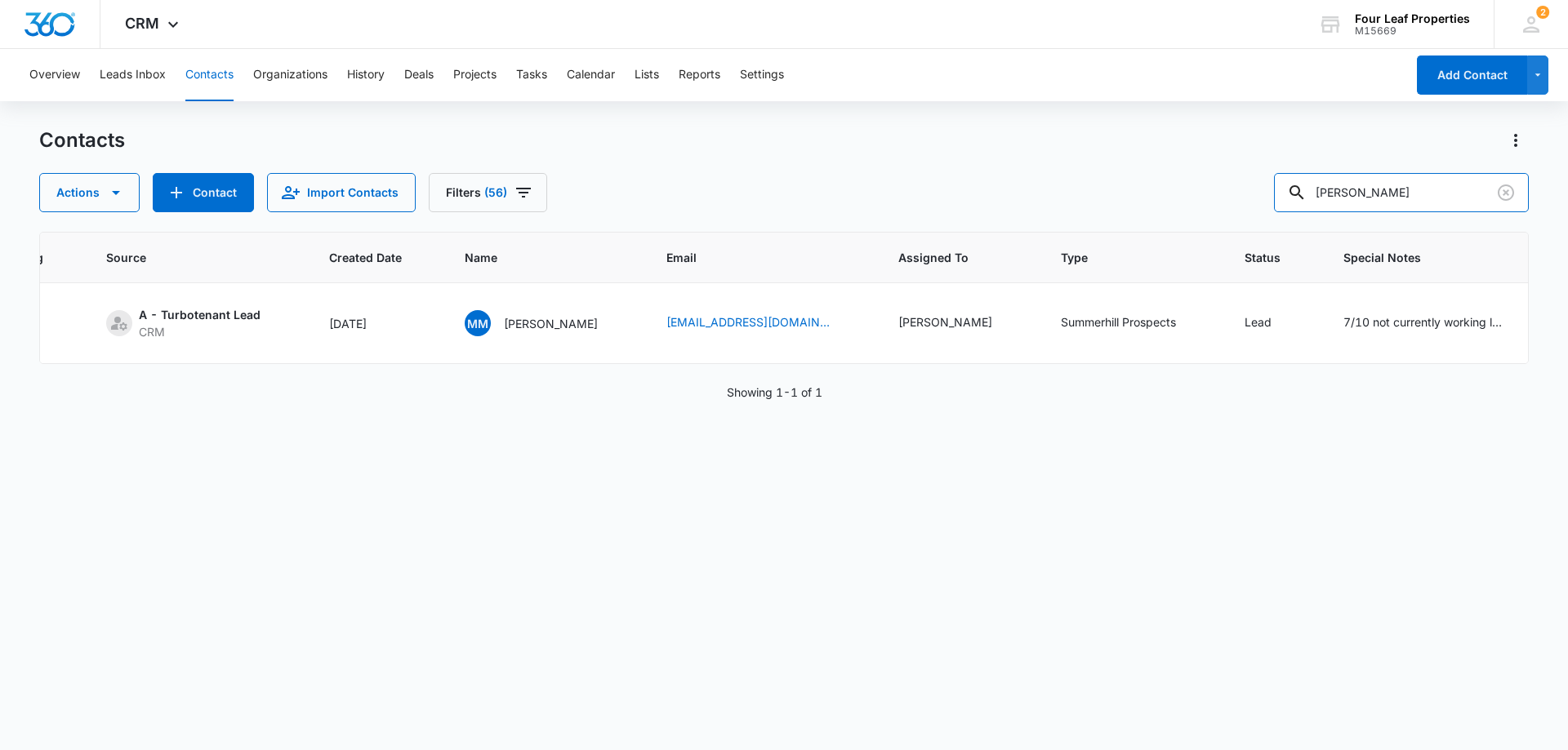
drag, startPoint x: 1392, startPoint y: 197, endPoint x: 1069, endPoint y: 231, distance: 324.8
click at [1069, 231] on div "Contacts Actions Contact Import Contacts Filters (56) Mckindles ID Color Tag So…" at bounding box center [784, 438] width 1490 height 621
paste input "Mckindles"
type input "Mckindles"
drag, startPoint x: 1396, startPoint y: 190, endPoint x: 1252, endPoint y: 222, distance: 147.5
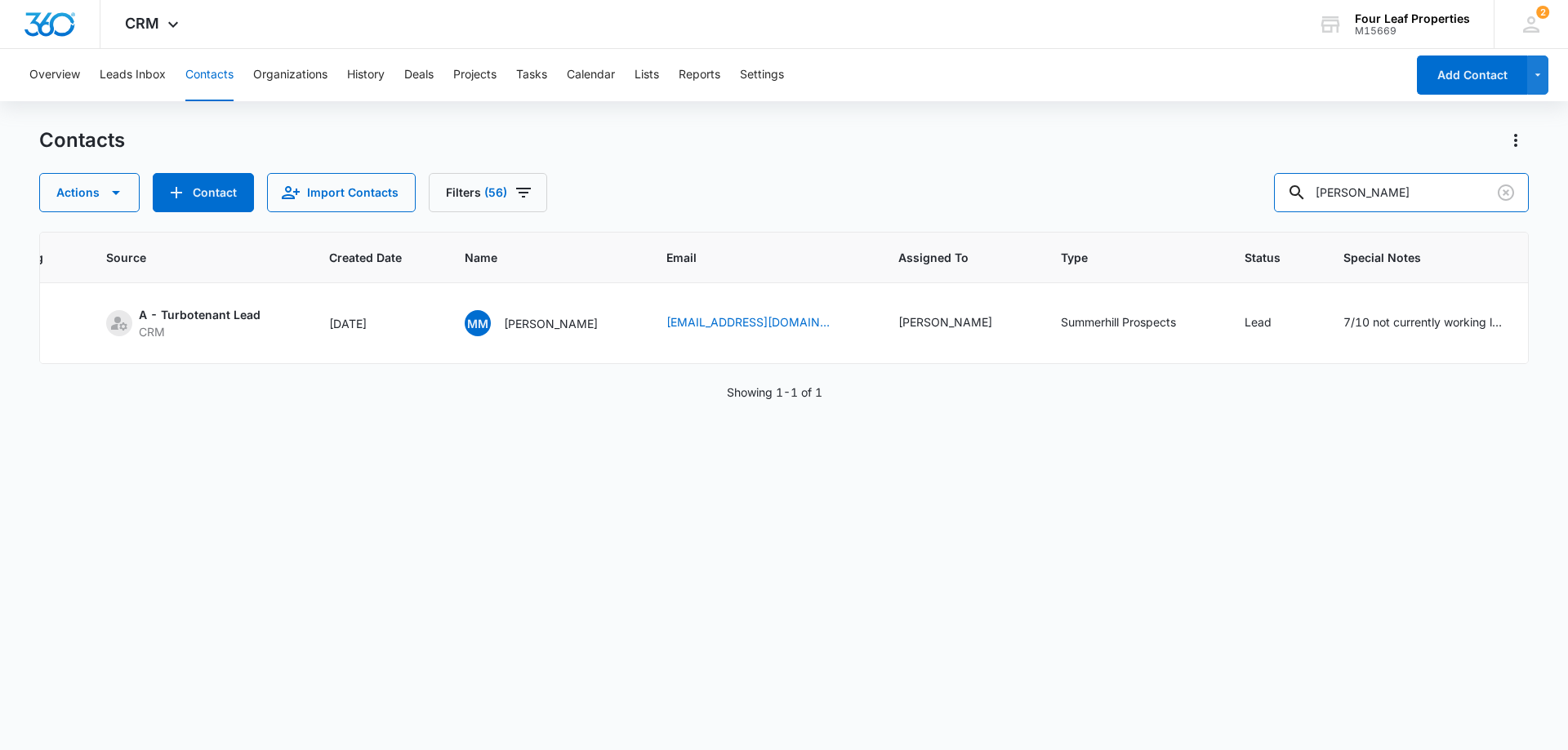
click at [1252, 222] on div "Contacts Actions Contact Import Contacts Filters (56) Mckindles ID Color Tag So…" at bounding box center [784, 438] width 1490 height 621
click at [1187, 518] on div "ID Color Tag Source Created Date Name Email Assigned To Type Status Special Not…" at bounding box center [784, 480] width 1490 height 497
click at [1428, 189] on input "text" at bounding box center [1414, 192] width 230 height 39
click at [1438, 195] on input "text" at bounding box center [1414, 192] width 230 height 39
click at [182, 201] on icon "Add Contact" at bounding box center [177, 193] width 19 height 19
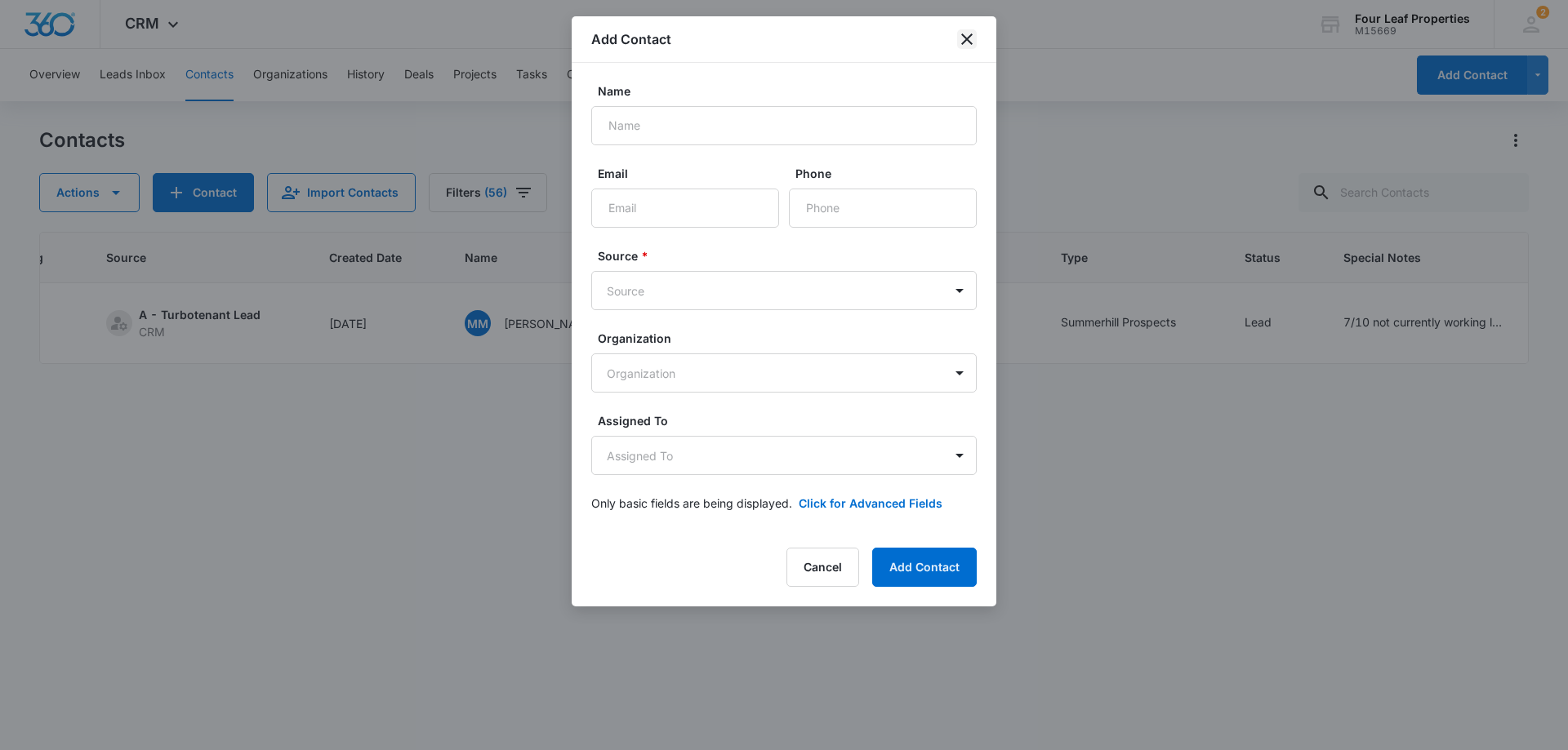
click at [962, 37] on icon "close" at bounding box center [967, 39] width 19 height 19
